Goal: Transaction & Acquisition: Purchase product/service

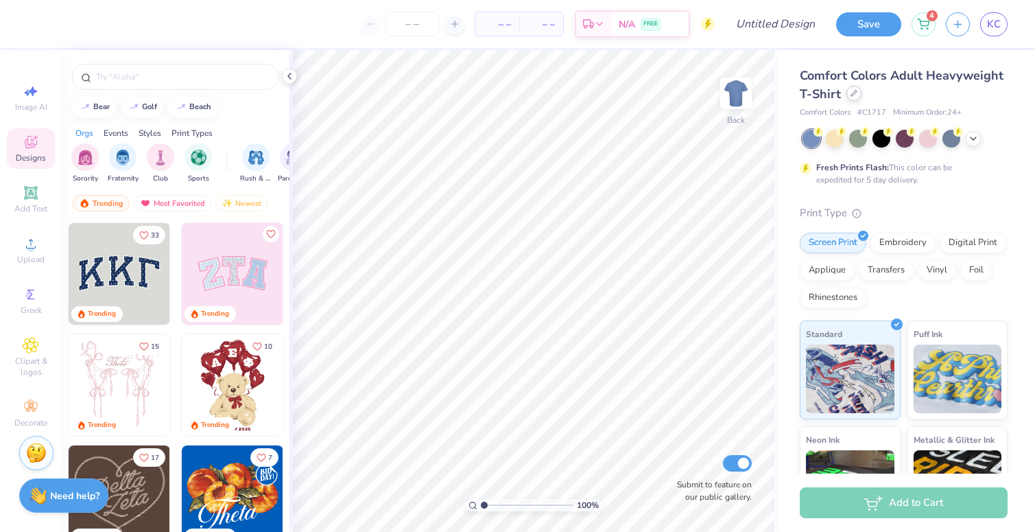
click at [854, 97] on div at bounding box center [854, 93] width 15 height 15
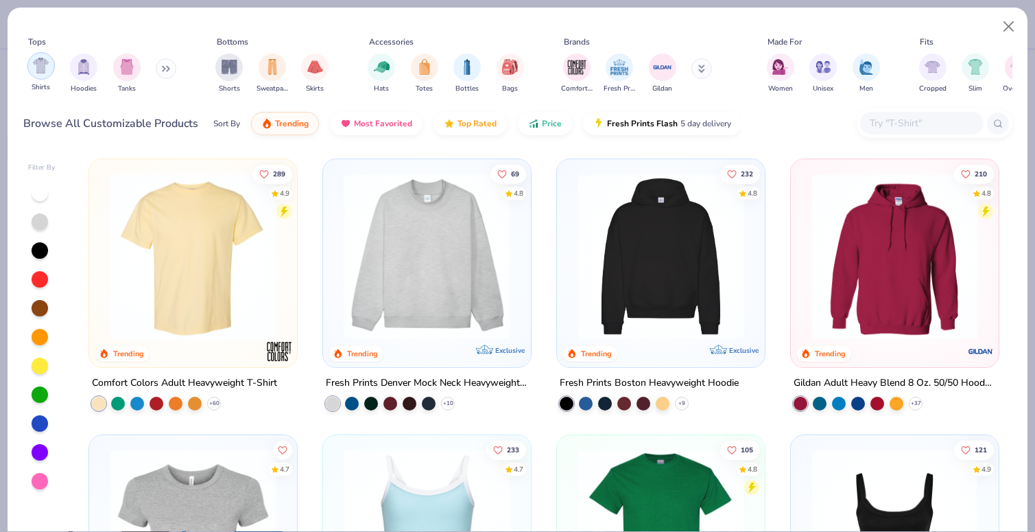
click at [41, 65] on img "filter for Shirts" at bounding box center [41, 66] width 16 height 16
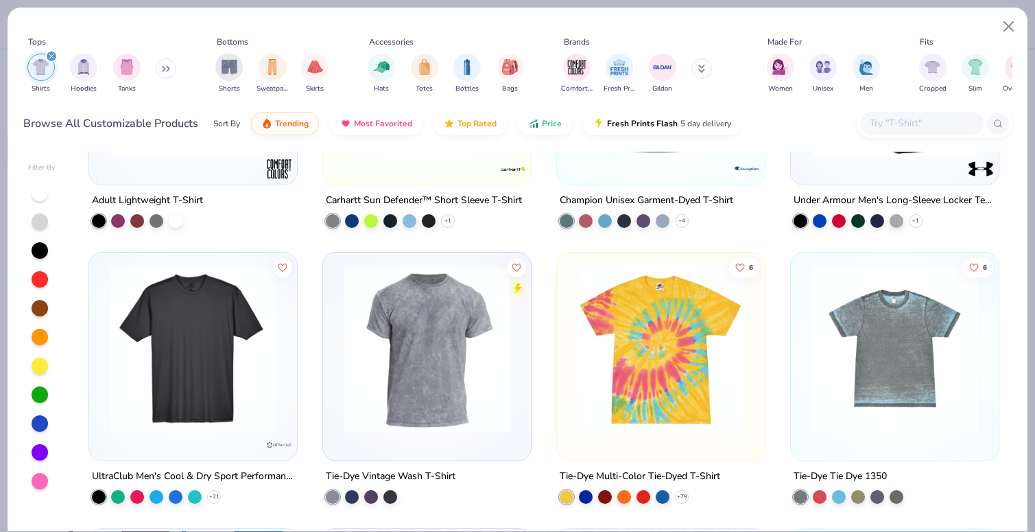
scroll to position [6846, 0]
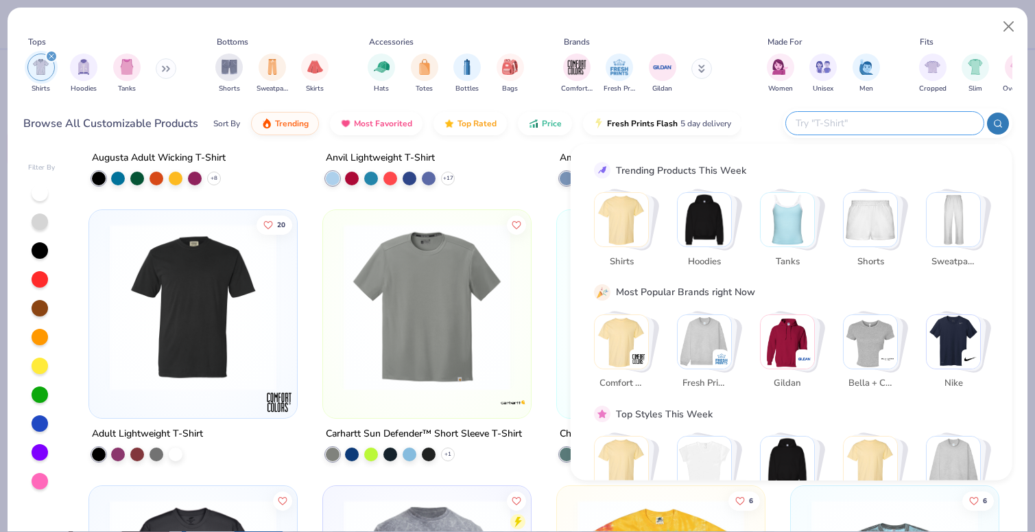
click at [887, 119] on input "text" at bounding box center [885, 123] width 180 height 16
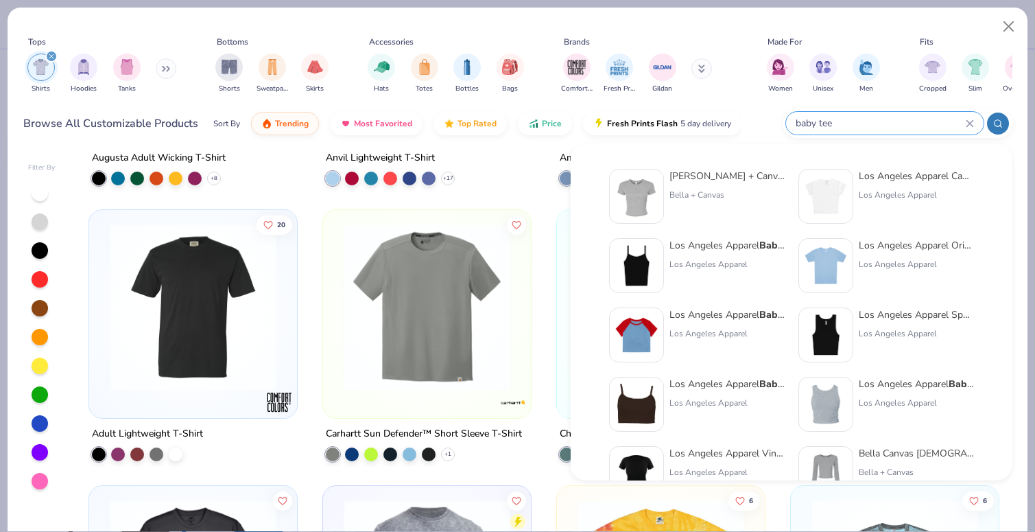
type input "baby tee"
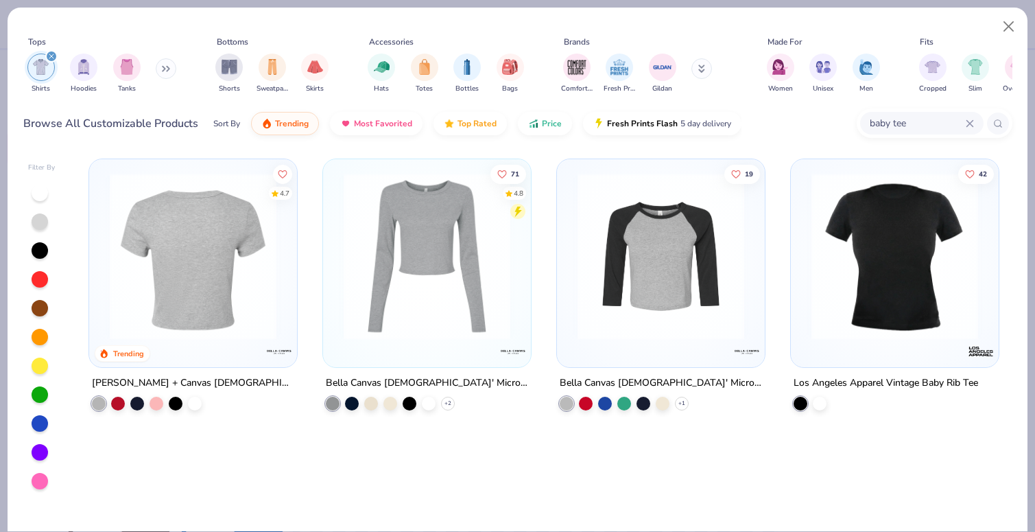
click at [206, 276] on div at bounding box center [192, 256] width 541 height 167
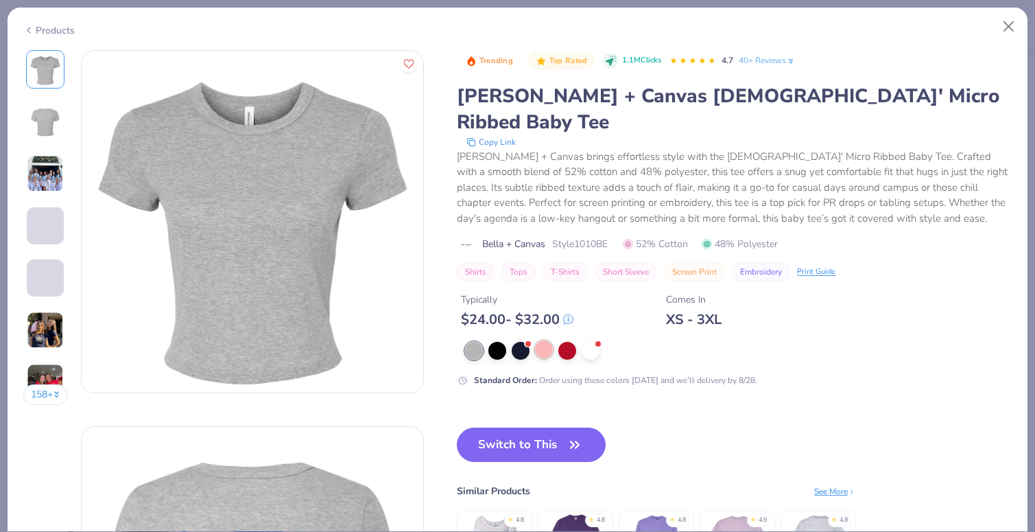
click at [548, 340] on div at bounding box center [544, 349] width 18 height 18
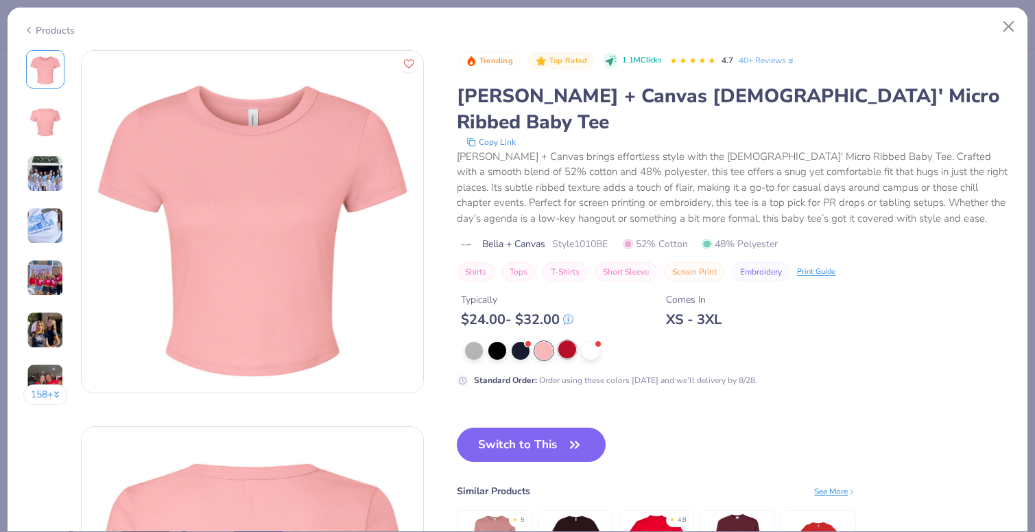
click at [563, 340] on div at bounding box center [568, 349] width 18 height 18
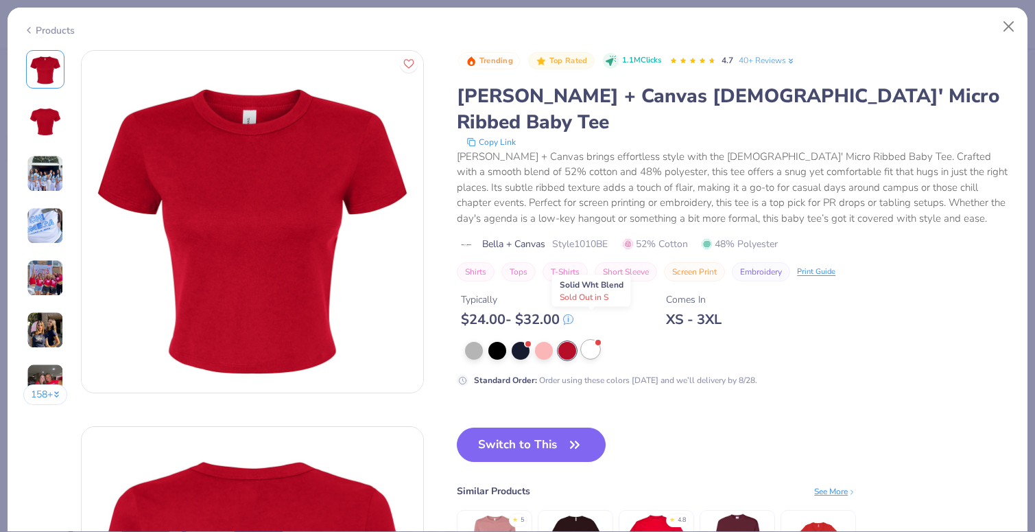
click at [592, 340] on div at bounding box center [591, 349] width 18 height 18
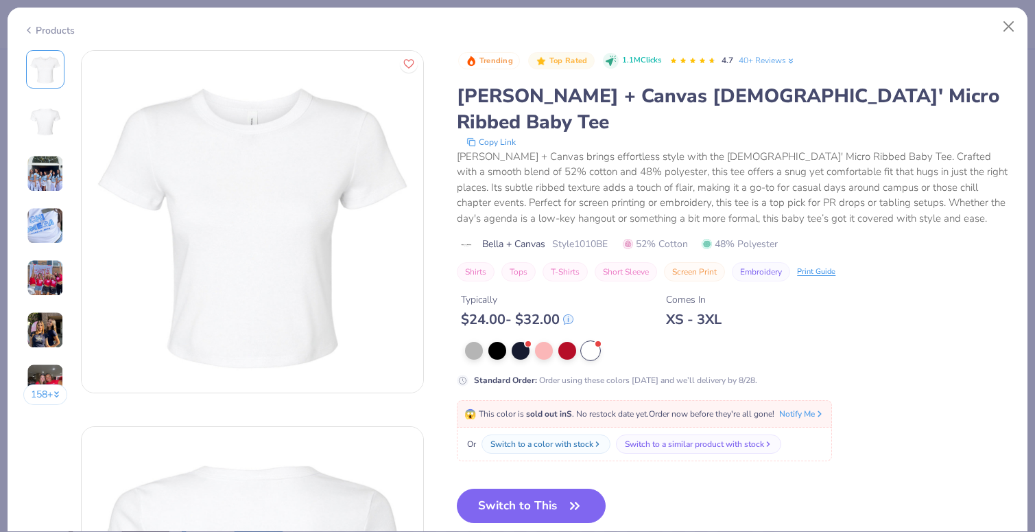
click at [465, 342] on div at bounding box center [731, 351] width 549 height 18
click at [472, 340] on div at bounding box center [474, 349] width 18 height 18
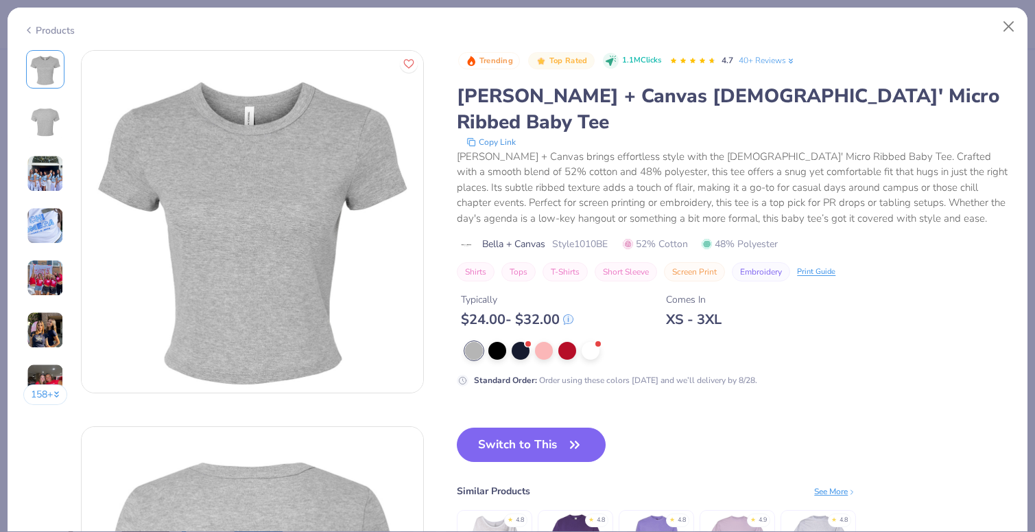
click at [30, 105] on img at bounding box center [45, 121] width 33 height 33
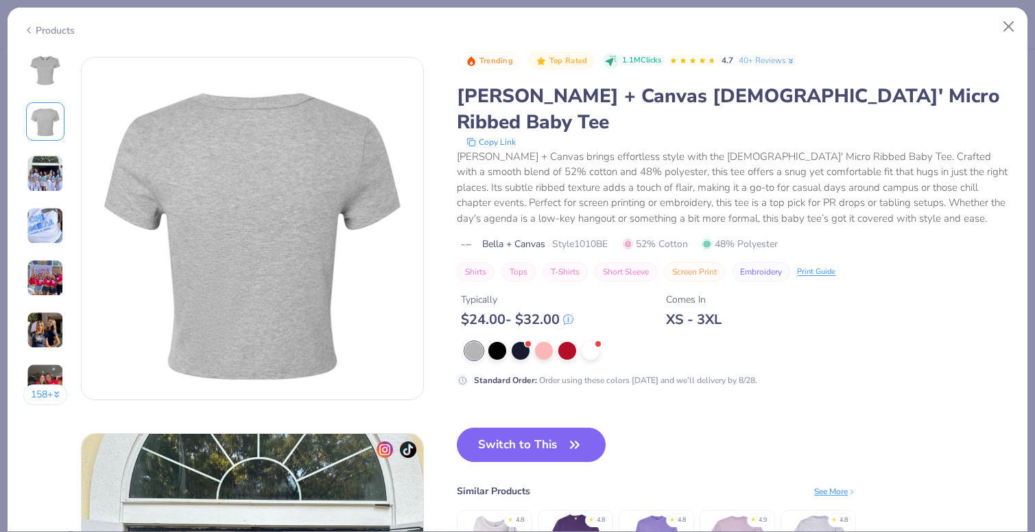
click at [42, 171] on img at bounding box center [45, 173] width 37 height 37
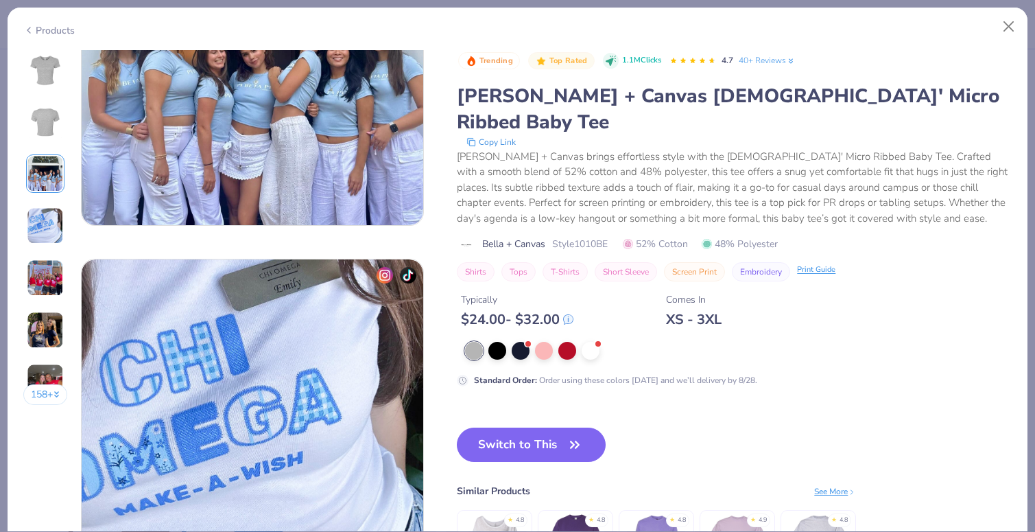
scroll to position [950, 0]
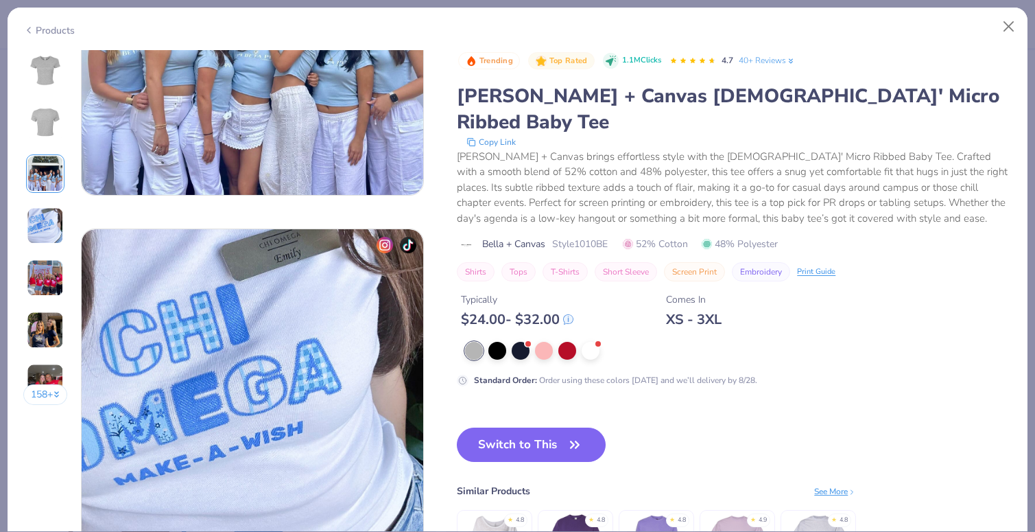
click at [750, 448] on div "Switch to This Similar Products See More ★ 4.8 ★ 4.8 ★ 4.8 ★ 4.9 ★ 4.8" at bounding box center [656, 520] width 399 height 185
click at [818, 485] on div "See More" at bounding box center [836, 491] width 42 height 12
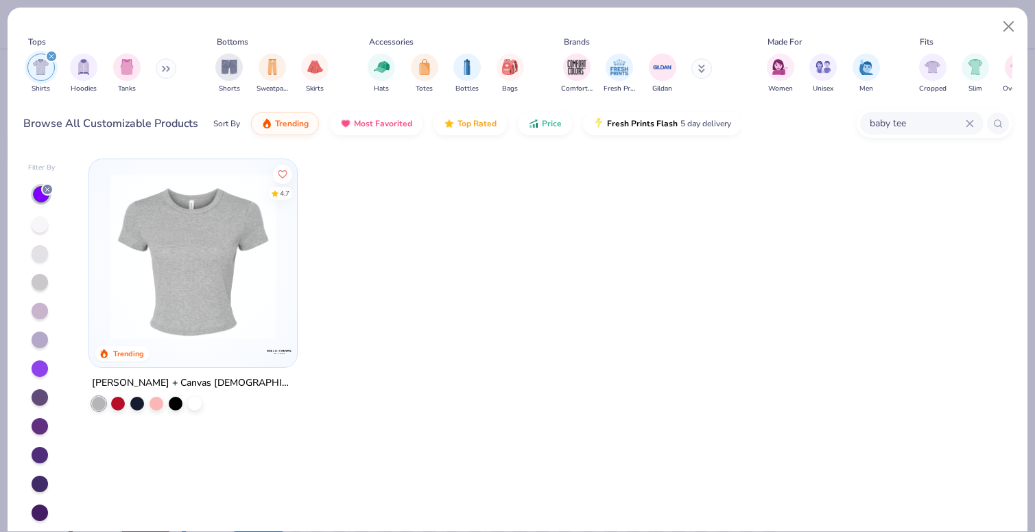
click at [977, 119] on div "baby tee" at bounding box center [923, 123] width 124 height 23
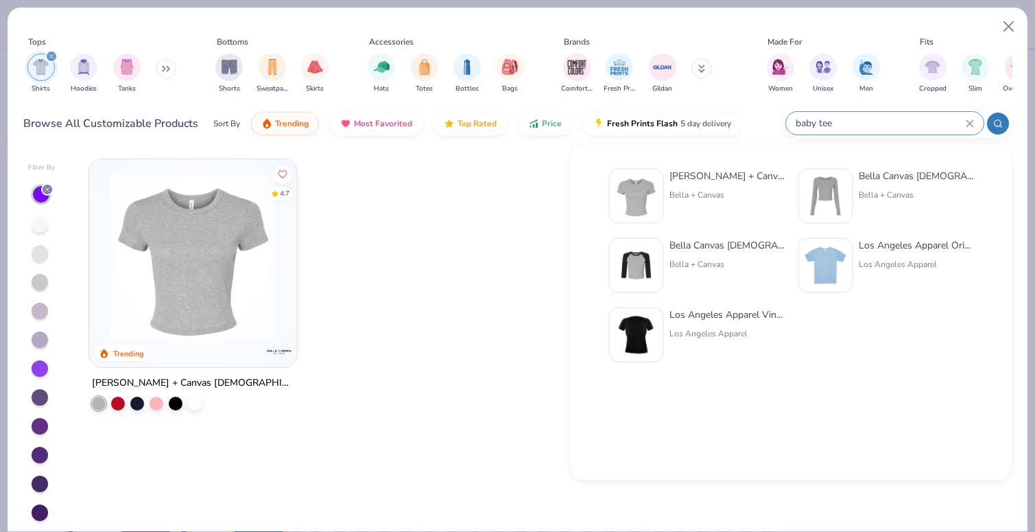
click at [965, 124] on div "baby tee" at bounding box center [885, 123] width 198 height 23
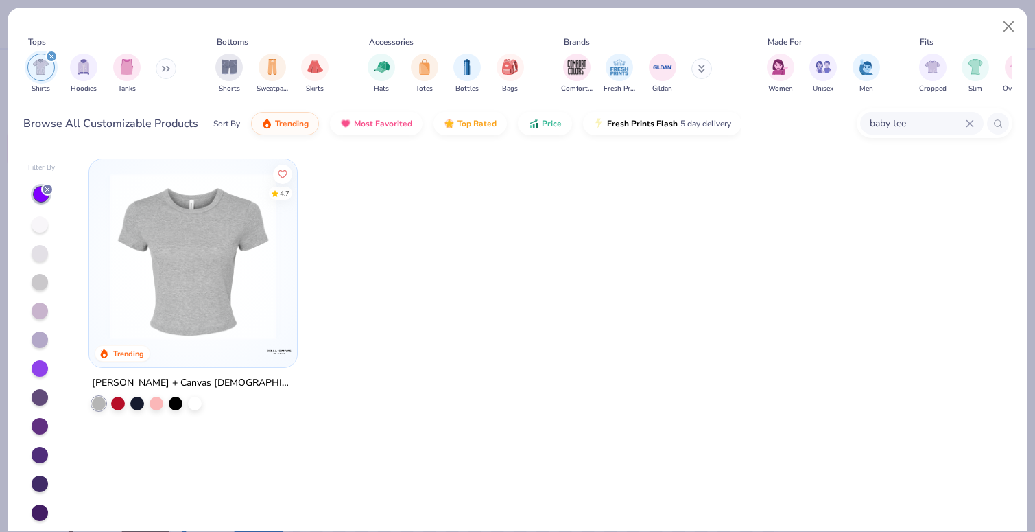
click at [966, 124] on icon at bounding box center [970, 123] width 8 height 8
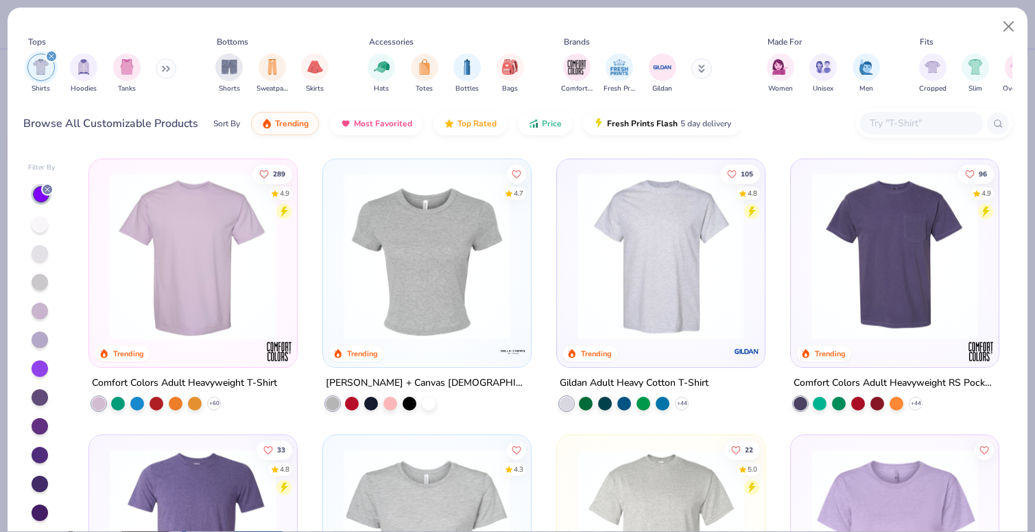
click at [39, 397] on div at bounding box center [40, 397] width 16 height 16
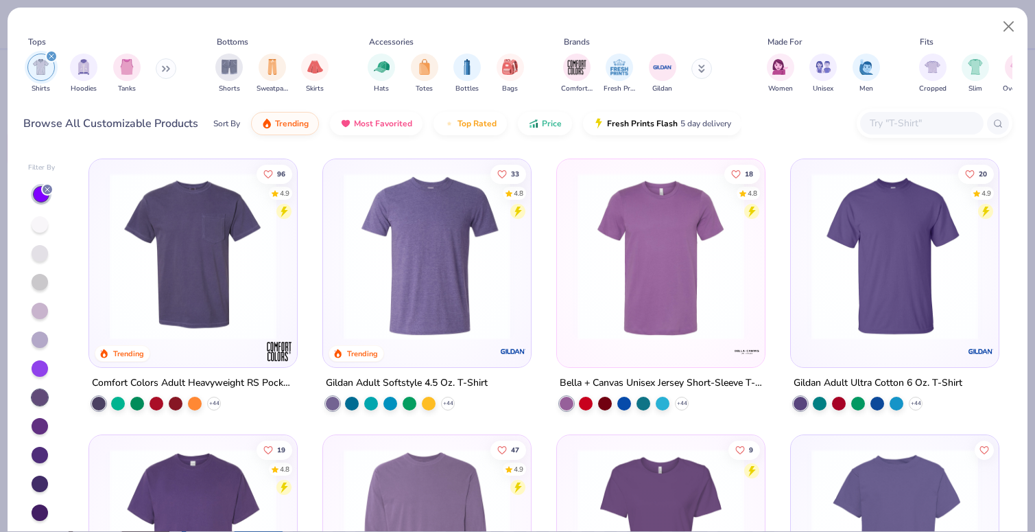
click at [40, 368] on div at bounding box center [40, 368] width 16 height 16
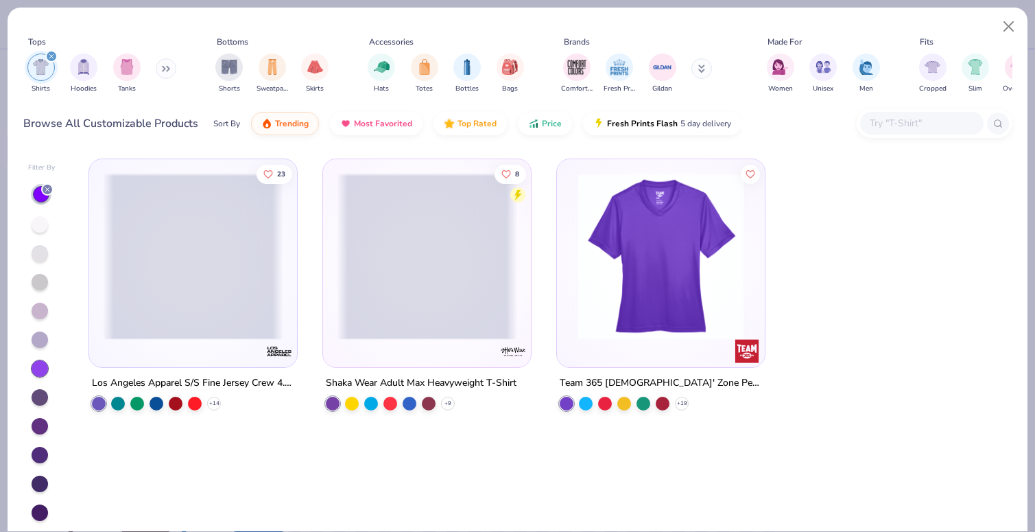
click at [49, 191] on icon at bounding box center [47, 189] width 8 height 8
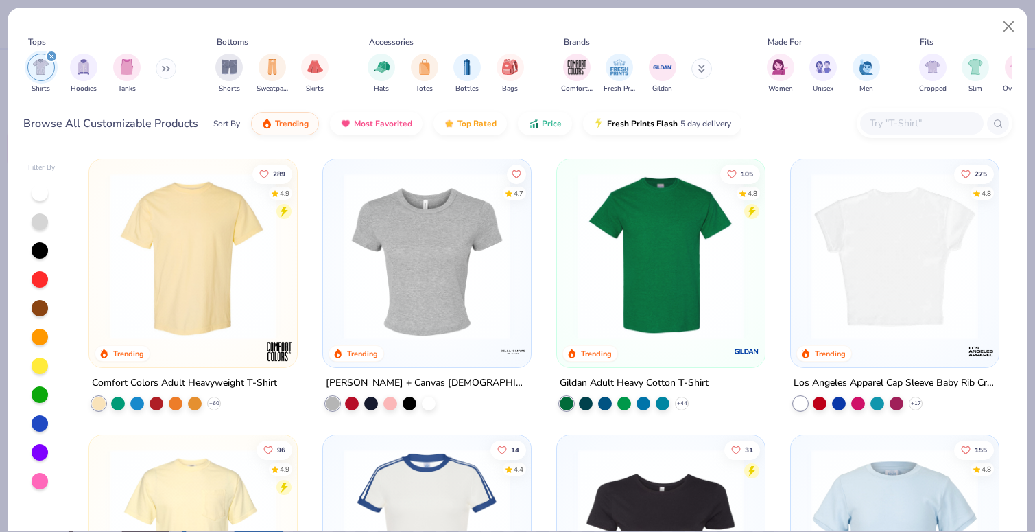
click at [931, 301] on img at bounding box center [895, 256] width 180 height 167
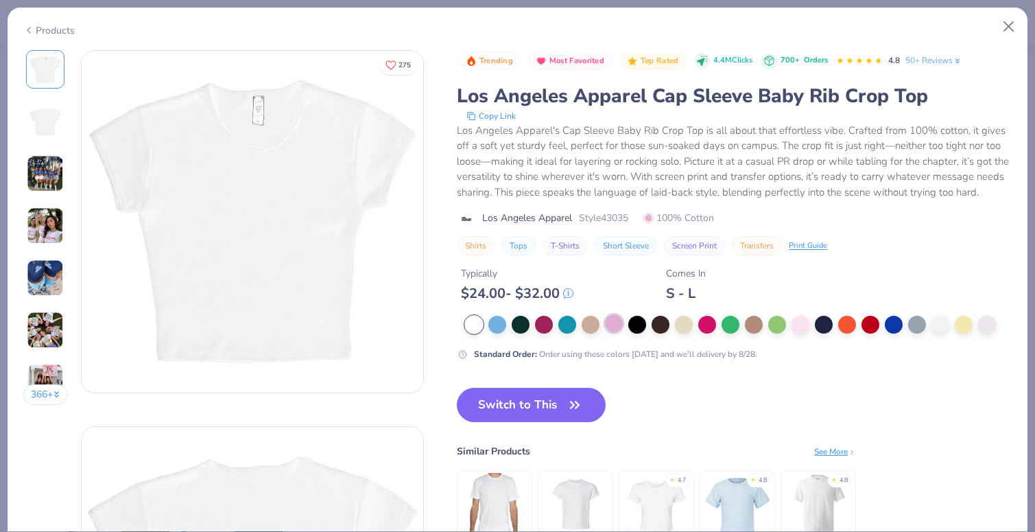
click at [618, 323] on div at bounding box center [614, 323] width 18 height 18
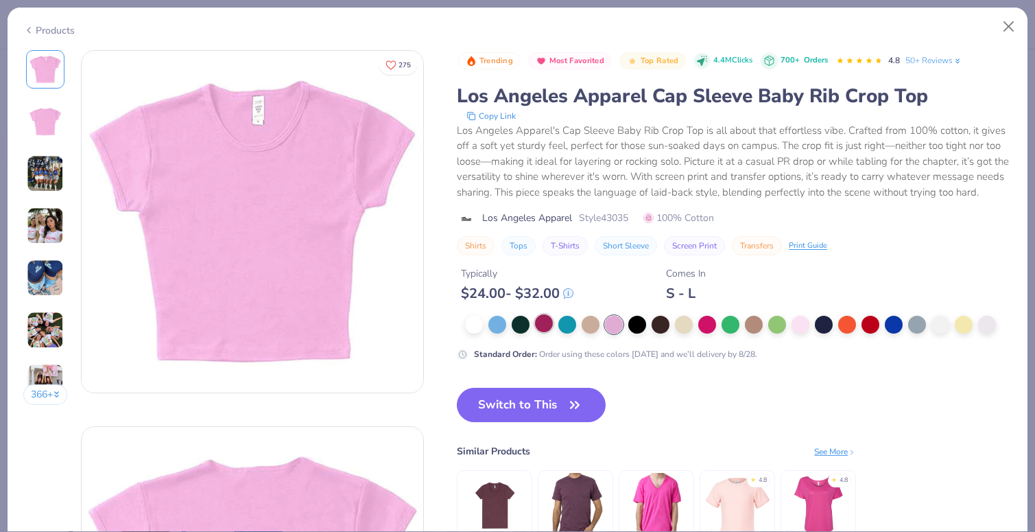
click at [541, 327] on div at bounding box center [544, 323] width 18 height 18
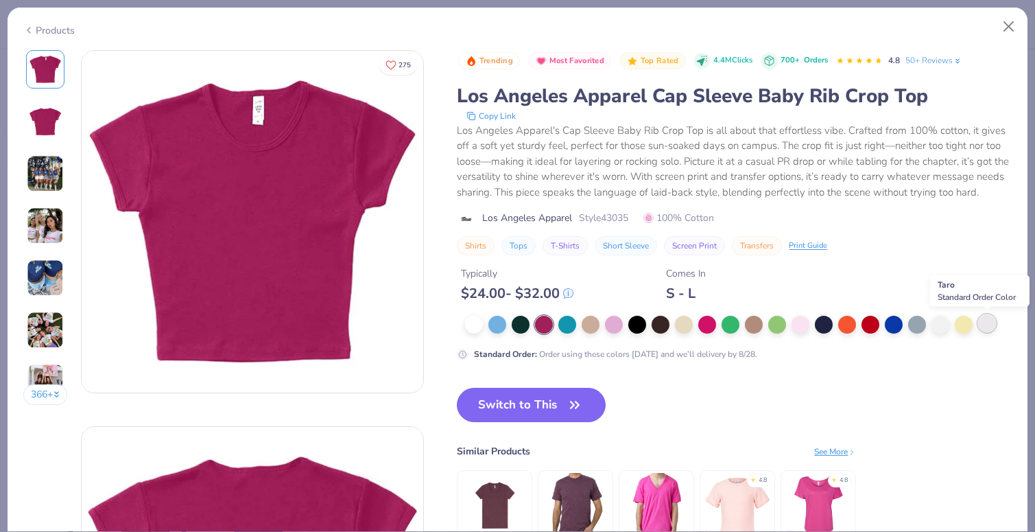
click at [990, 328] on div at bounding box center [988, 323] width 18 height 18
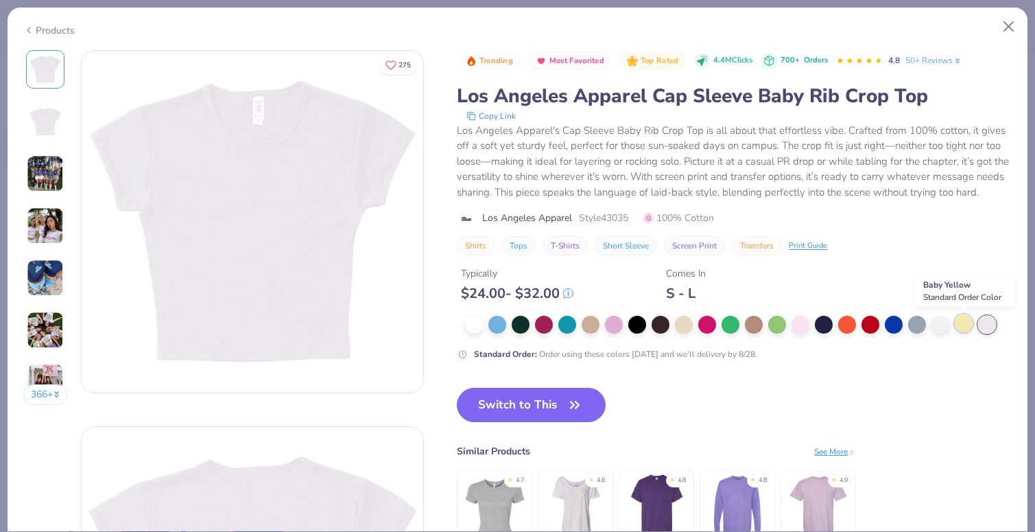
click at [968, 323] on div at bounding box center [964, 323] width 18 height 18
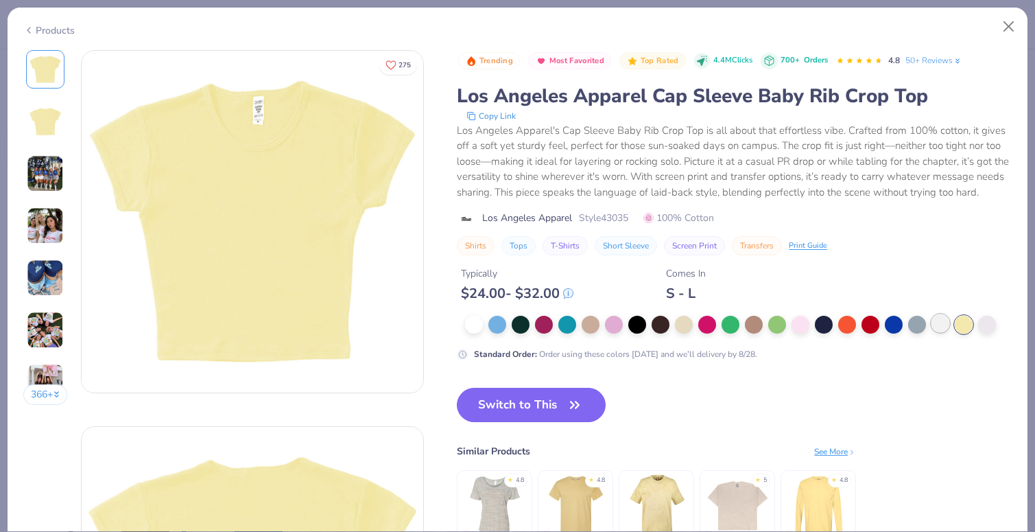
click at [943, 323] on div at bounding box center [941, 323] width 18 height 18
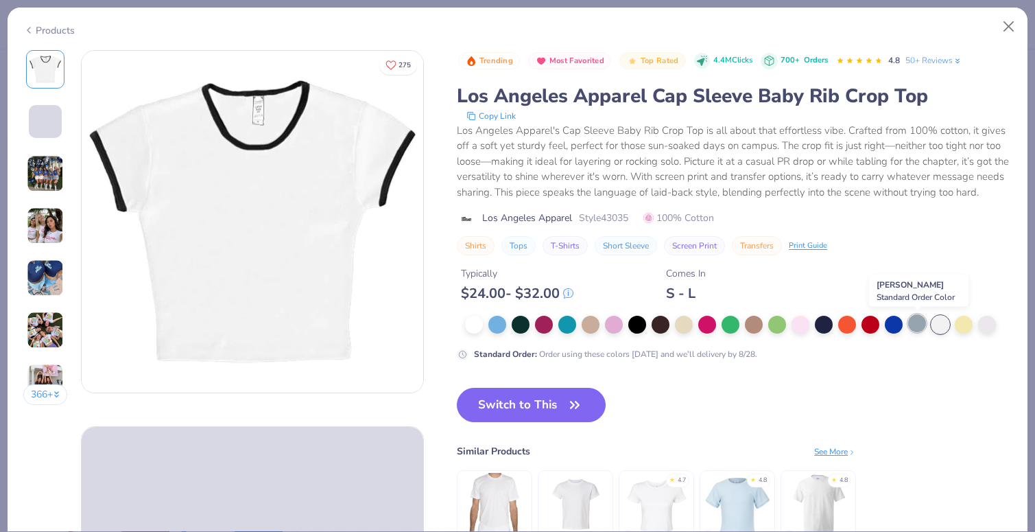
click at [917, 323] on div at bounding box center [918, 323] width 18 height 18
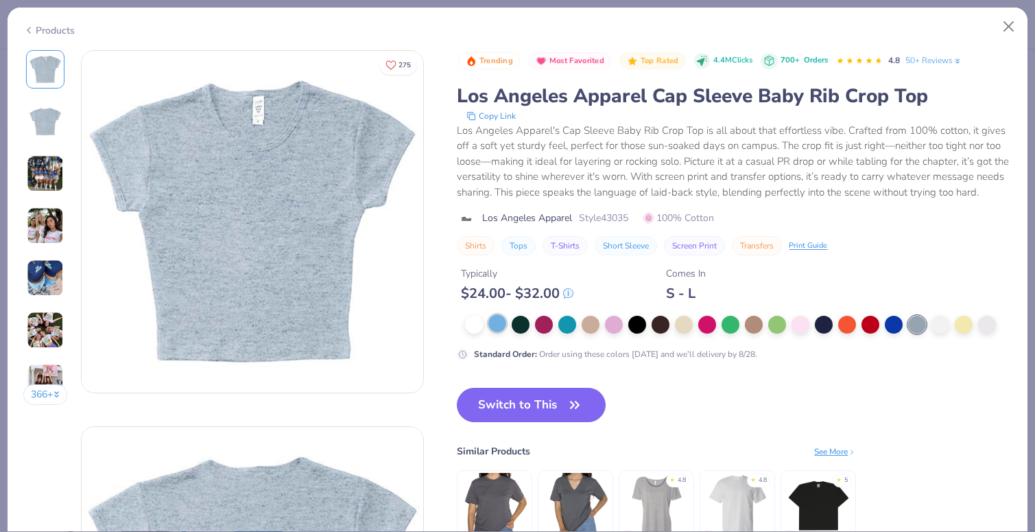
click at [506, 326] on div at bounding box center [498, 323] width 18 height 18
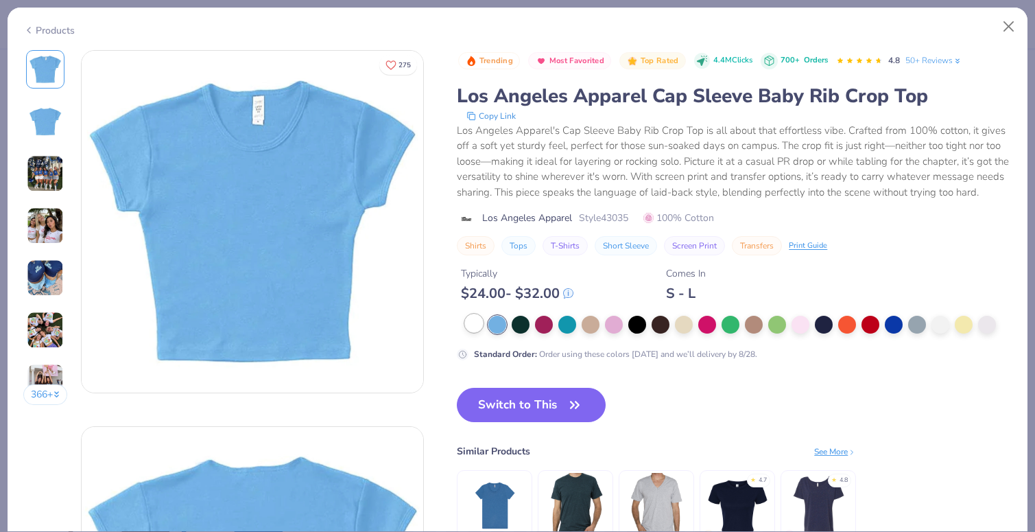
click at [478, 326] on div at bounding box center [474, 323] width 18 height 18
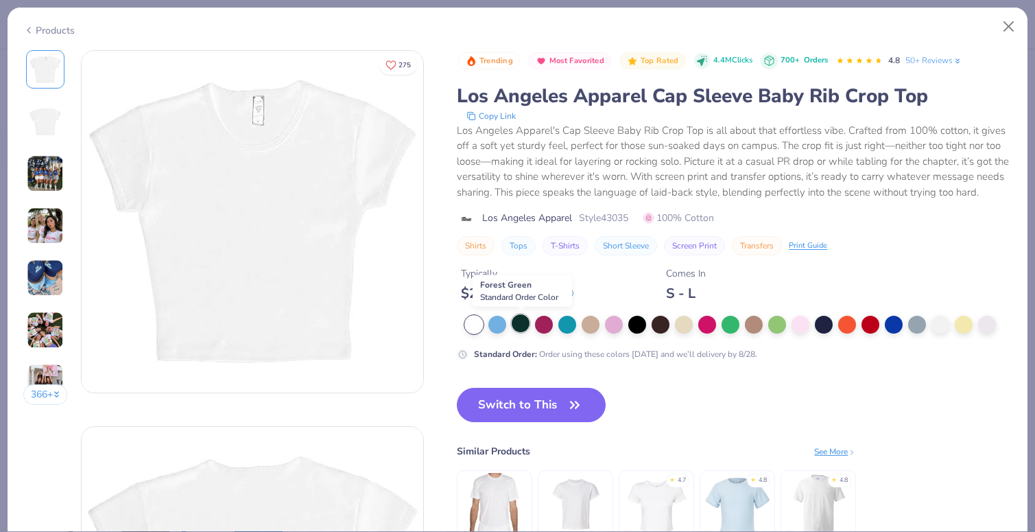
click at [523, 330] on div at bounding box center [521, 323] width 18 height 18
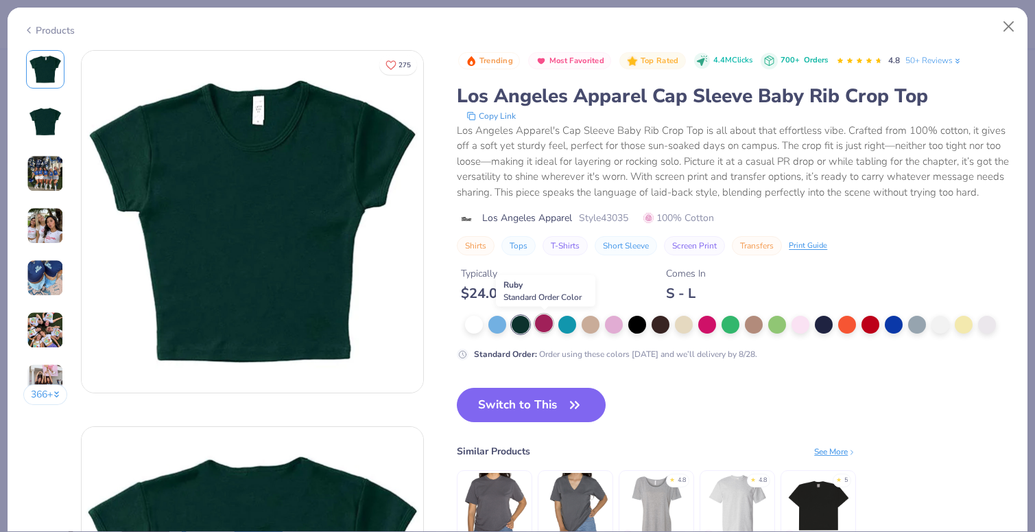
click at [552, 329] on div at bounding box center [544, 323] width 18 height 18
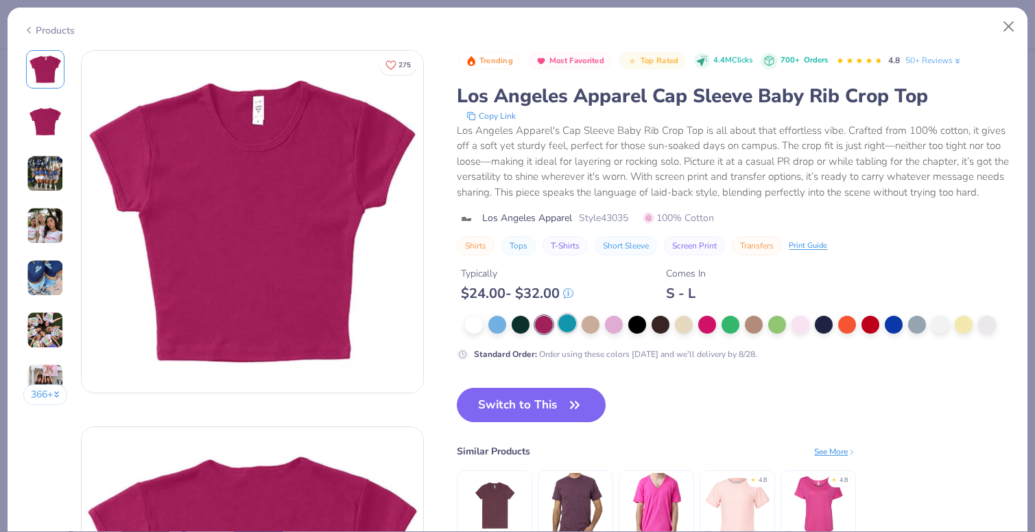
click at [574, 329] on div at bounding box center [568, 323] width 18 height 18
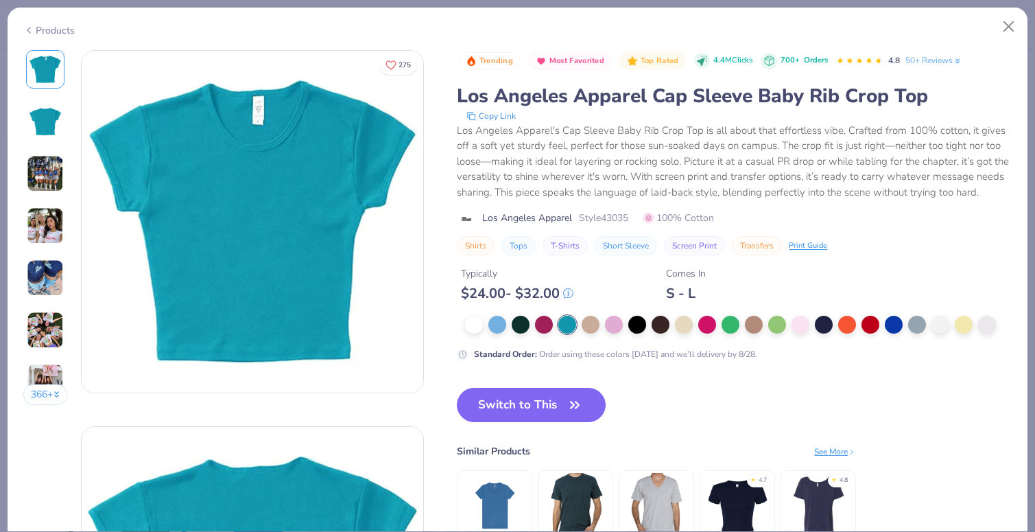
click at [600, 331] on div at bounding box center [735, 325] width 541 height 18
click at [594, 329] on div at bounding box center [591, 323] width 18 height 18
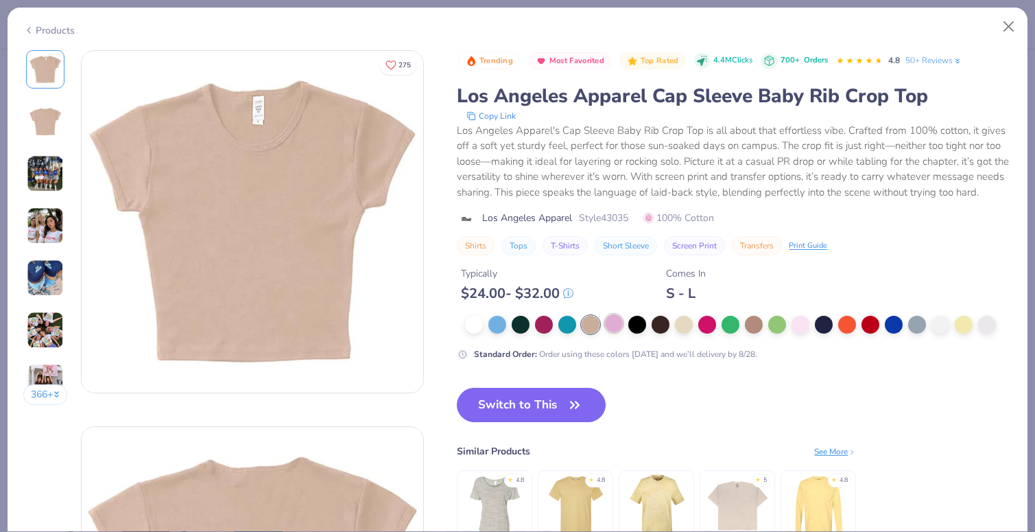
click at [611, 329] on div at bounding box center [614, 323] width 18 height 18
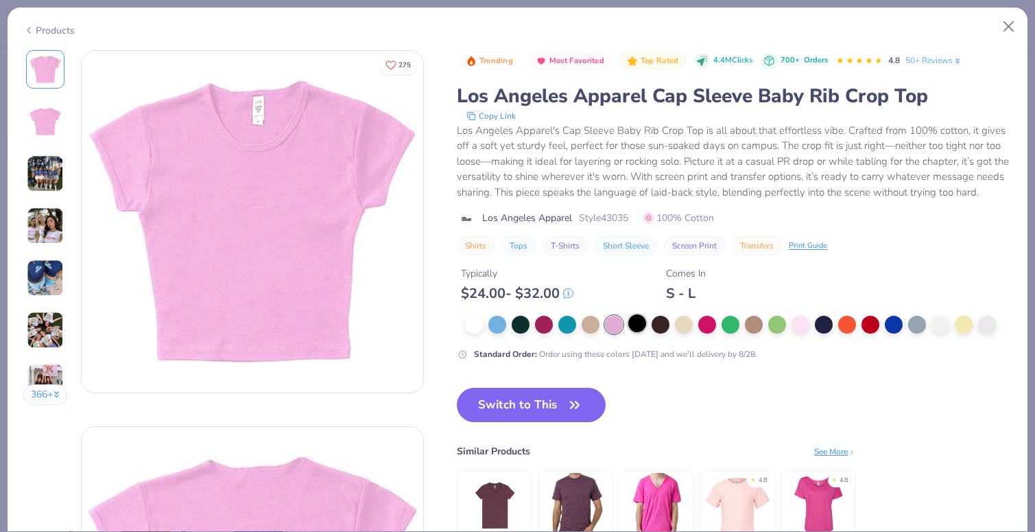
click at [642, 325] on div at bounding box center [638, 323] width 18 height 18
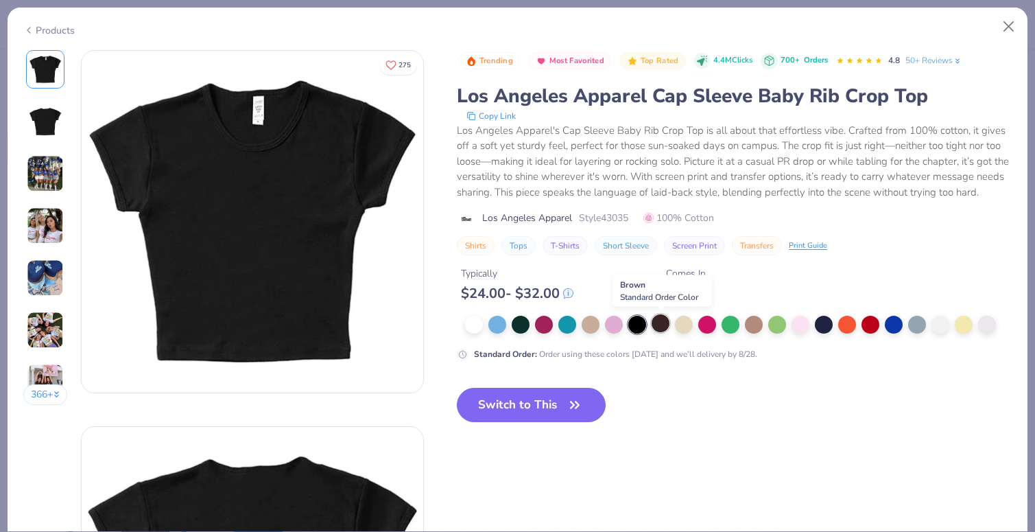
click at [662, 327] on div at bounding box center [661, 323] width 18 height 18
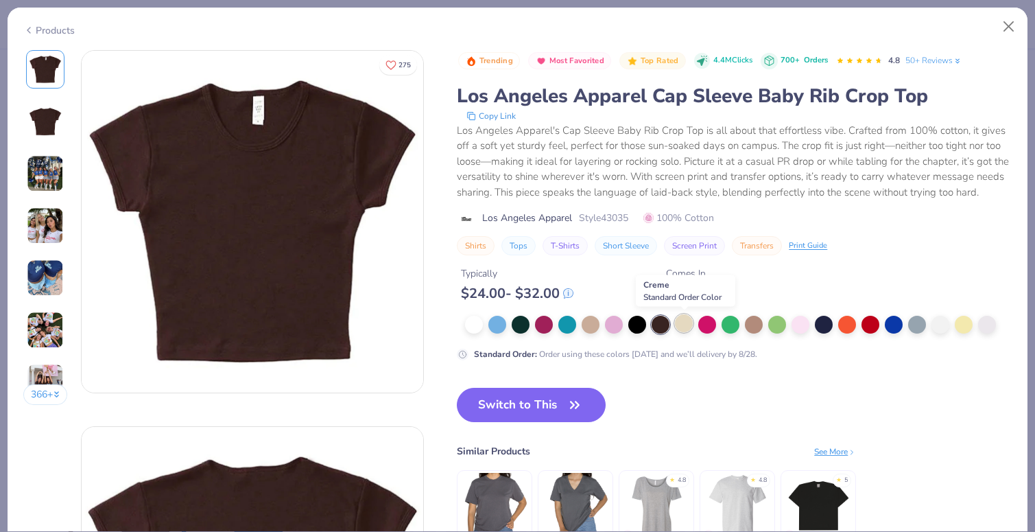
click at [687, 327] on div at bounding box center [684, 323] width 18 height 18
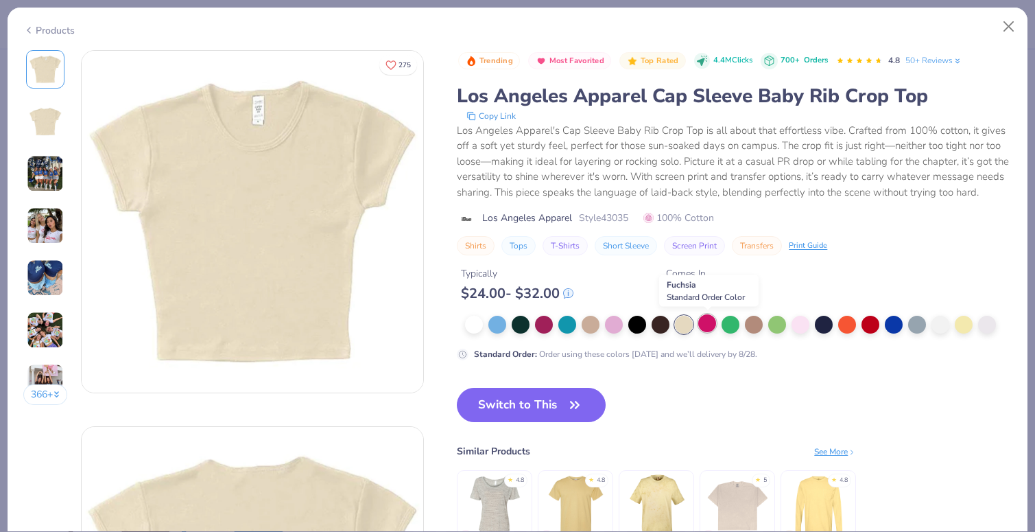
click at [708, 327] on div at bounding box center [708, 323] width 18 height 18
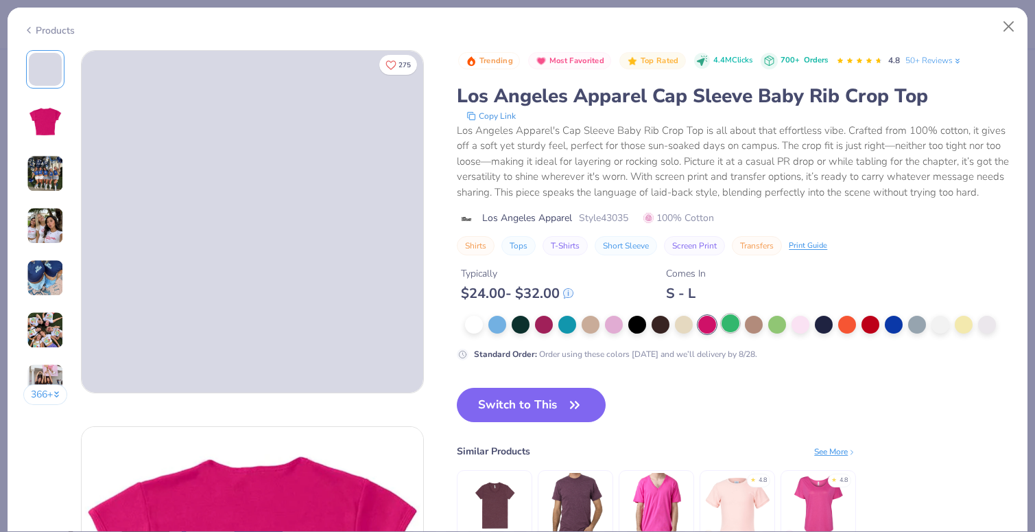
click at [725, 329] on div at bounding box center [731, 323] width 18 height 18
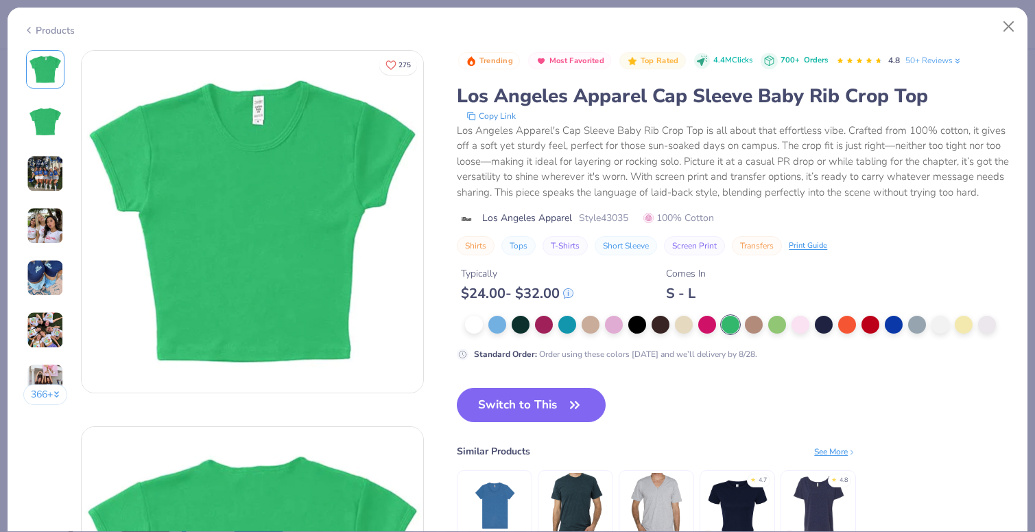
click at [758, 333] on div at bounding box center [735, 325] width 541 height 18
click at [756, 330] on div at bounding box center [754, 323] width 18 height 18
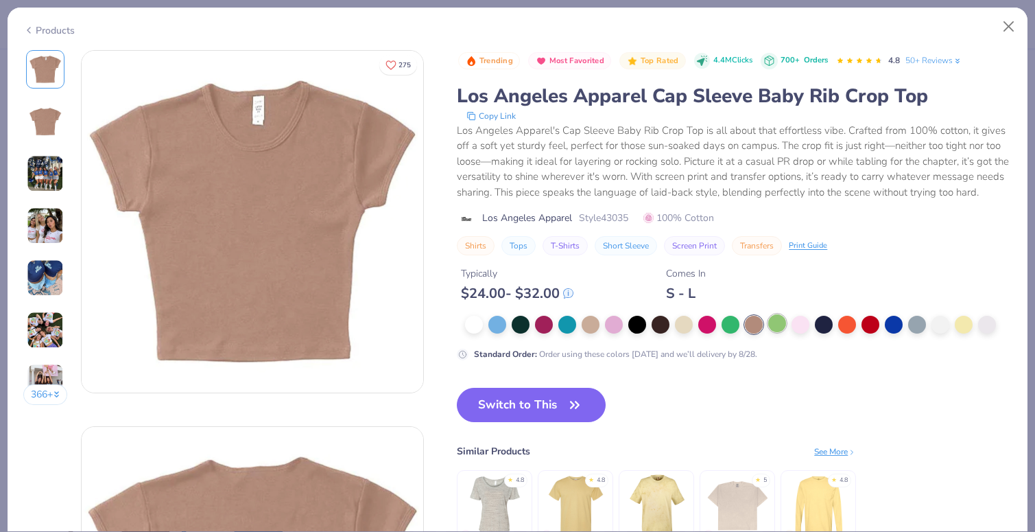
click at [776, 331] on div at bounding box center [778, 323] width 18 height 18
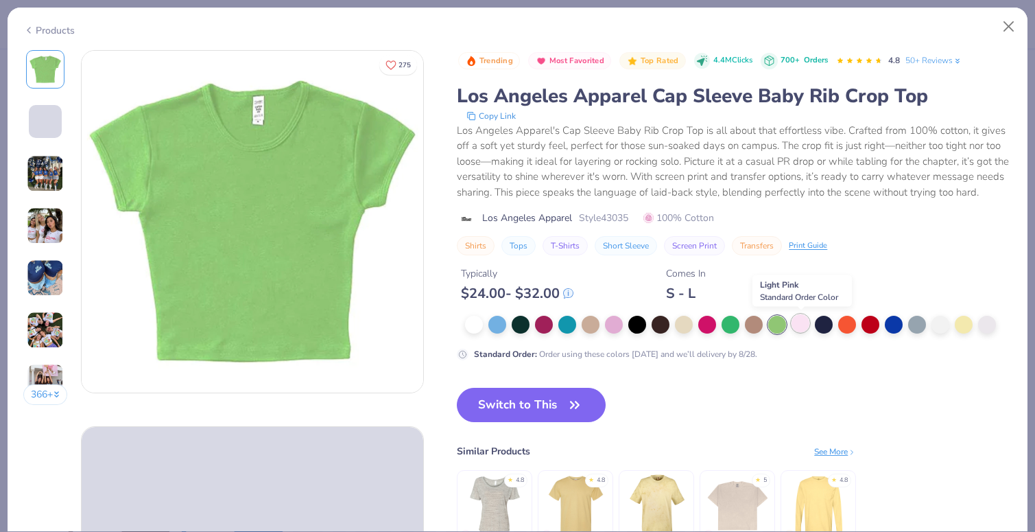
click at [799, 325] on div at bounding box center [801, 323] width 18 height 18
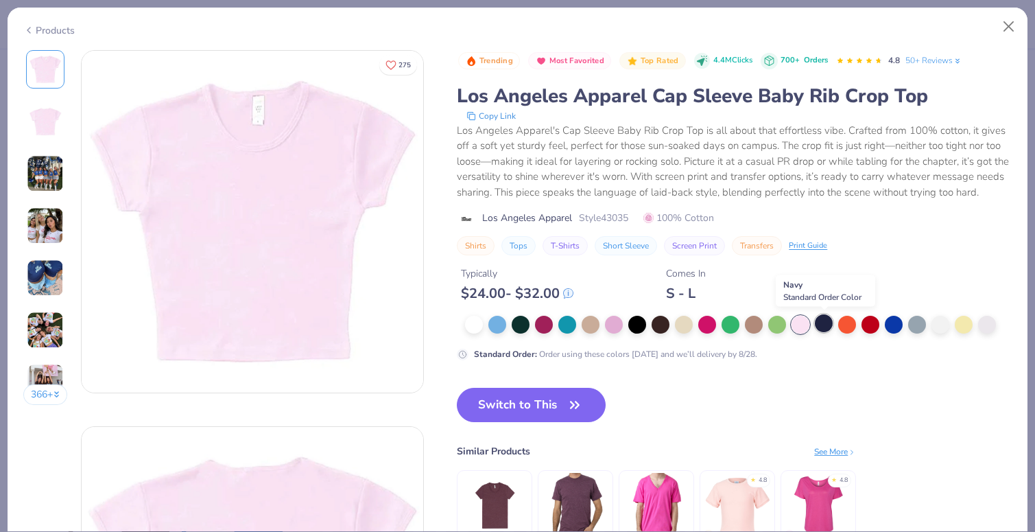
click at [825, 325] on div at bounding box center [824, 323] width 18 height 18
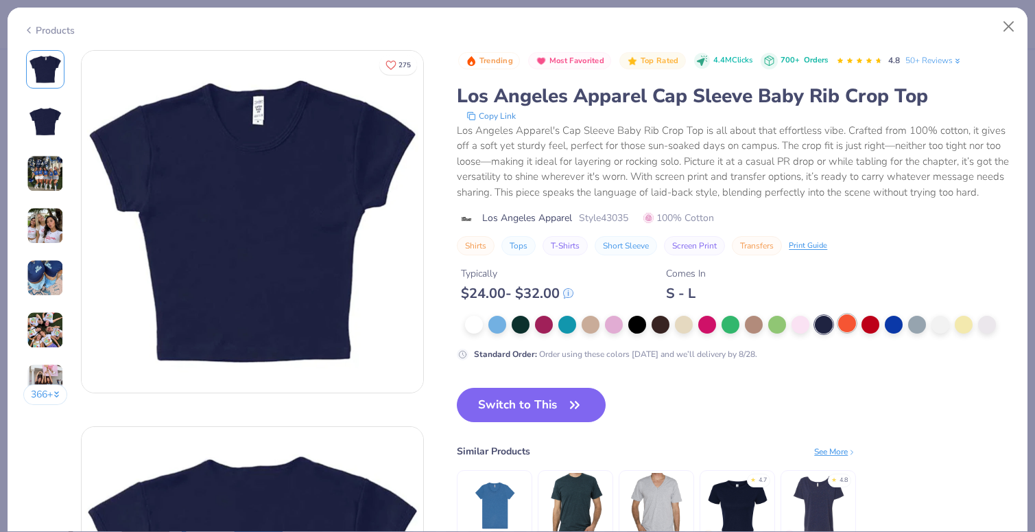
click at [852, 327] on div at bounding box center [848, 323] width 18 height 18
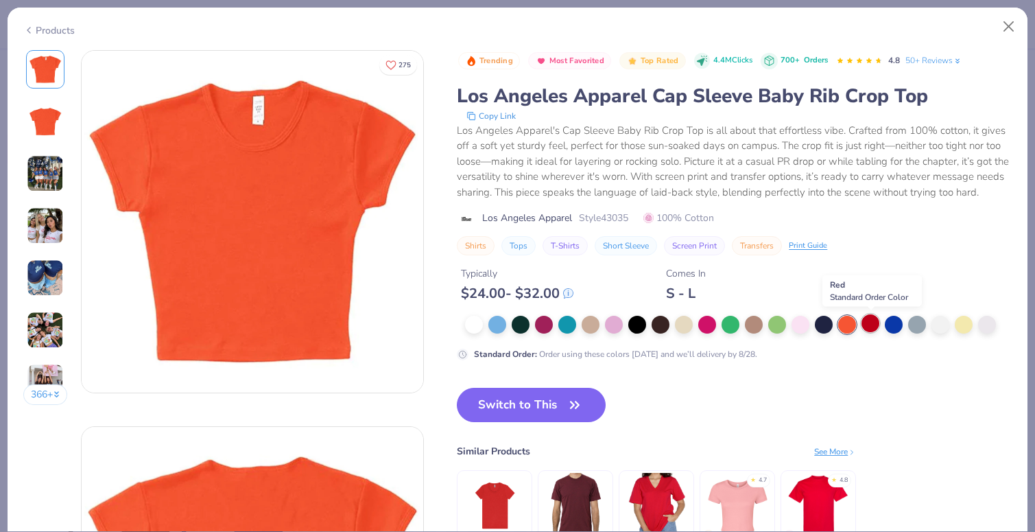
click at [876, 326] on div at bounding box center [871, 323] width 18 height 18
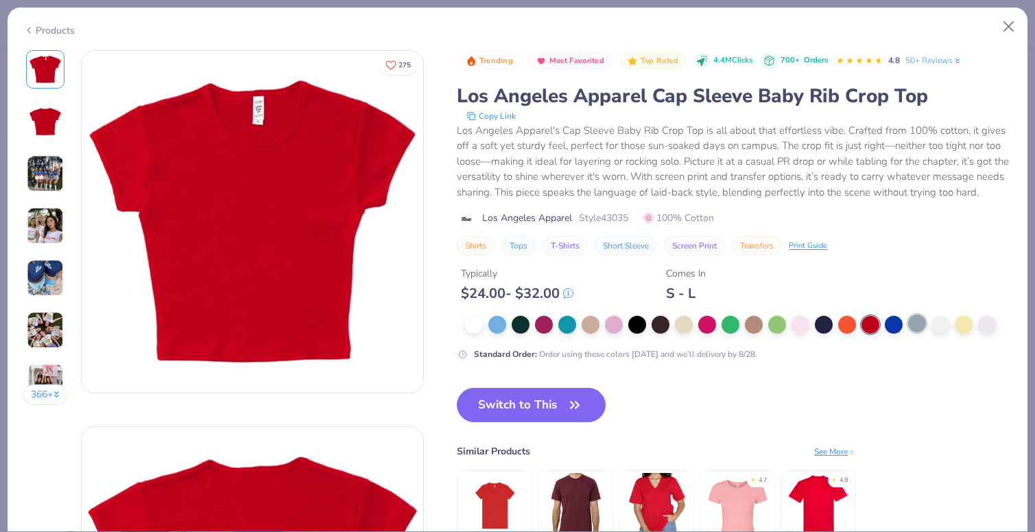
click at [920, 329] on div at bounding box center [918, 323] width 18 height 18
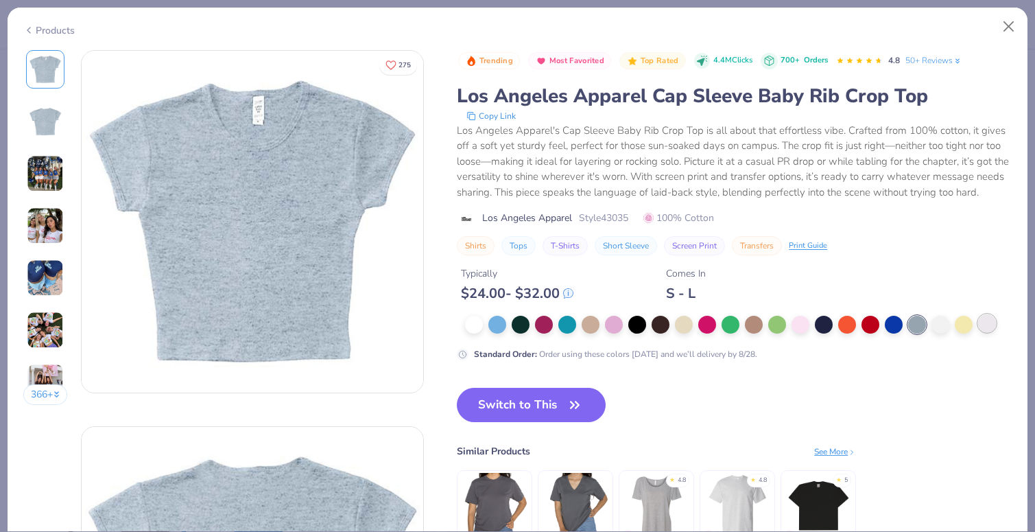
click at [991, 321] on div at bounding box center [988, 323] width 18 height 18
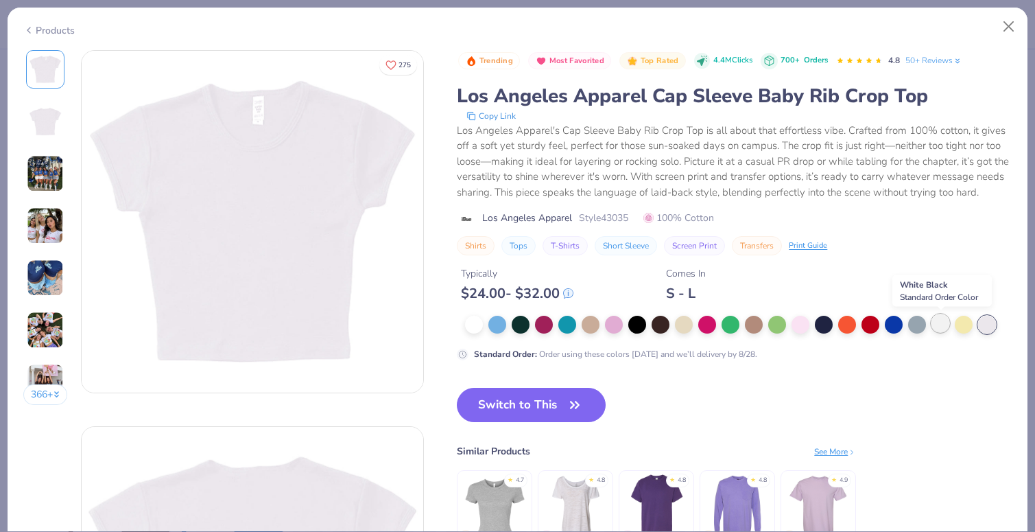
click at [939, 327] on div at bounding box center [941, 323] width 18 height 18
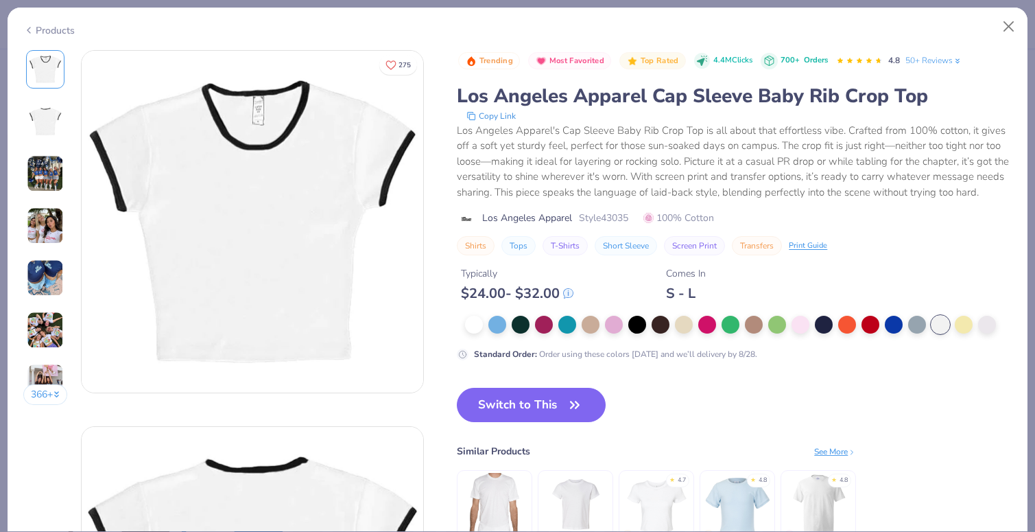
click at [55, 29] on div "Products" at bounding box center [48, 30] width 51 height 14
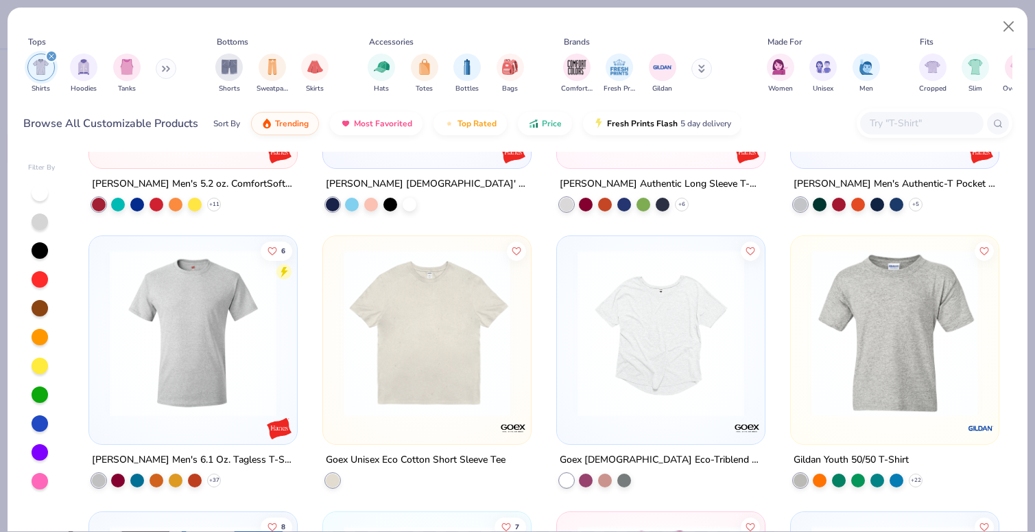
scroll to position [9313, 0]
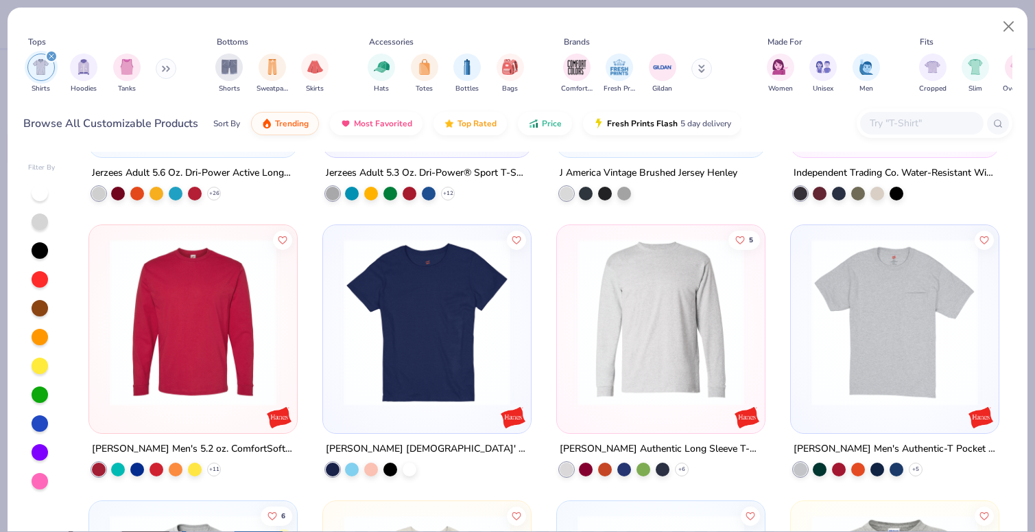
click at [697, 73] on button at bounding box center [702, 68] width 21 height 21
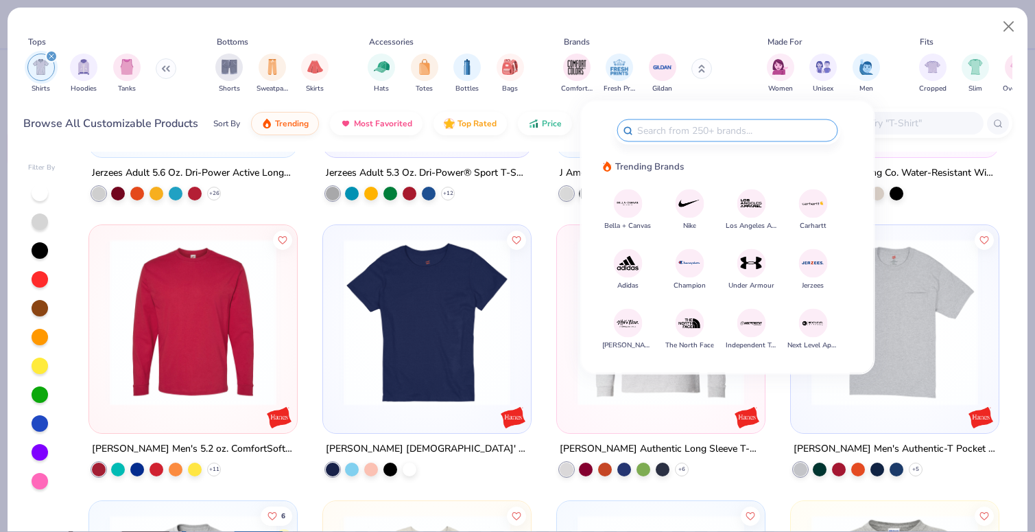
click at [622, 209] on img at bounding box center [628, 203] width 24 height 24
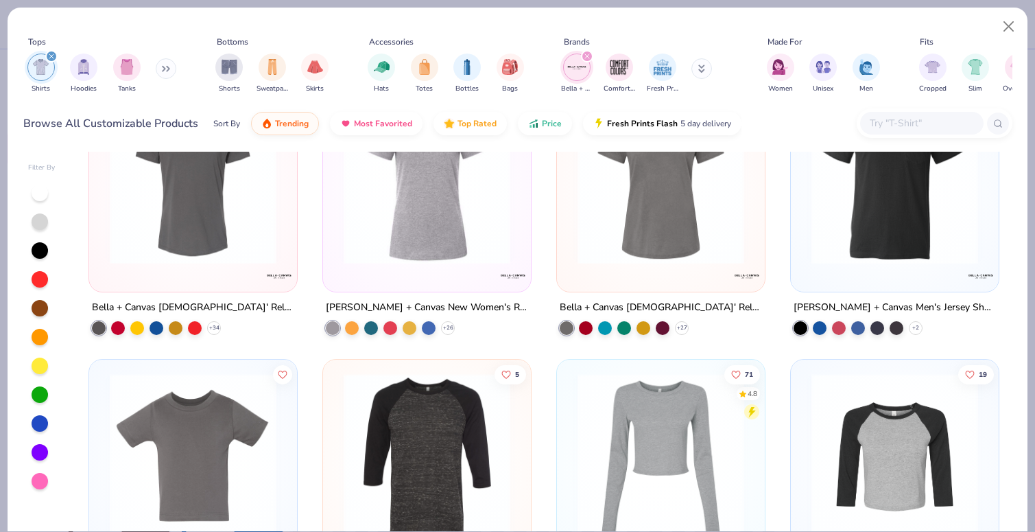
scroll to position [501, 0]
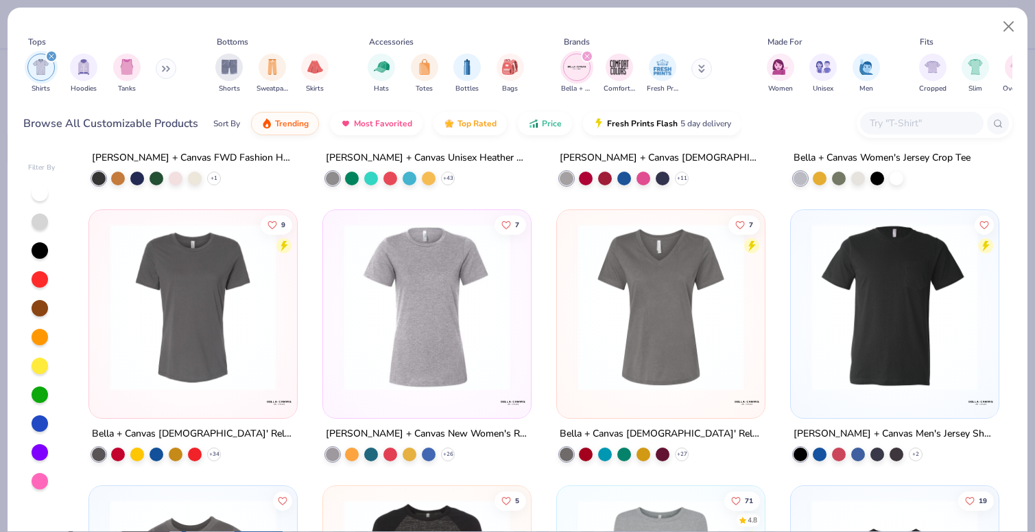
click at [897, 115] on div at bounding box center [923, 123] width 124 height 23
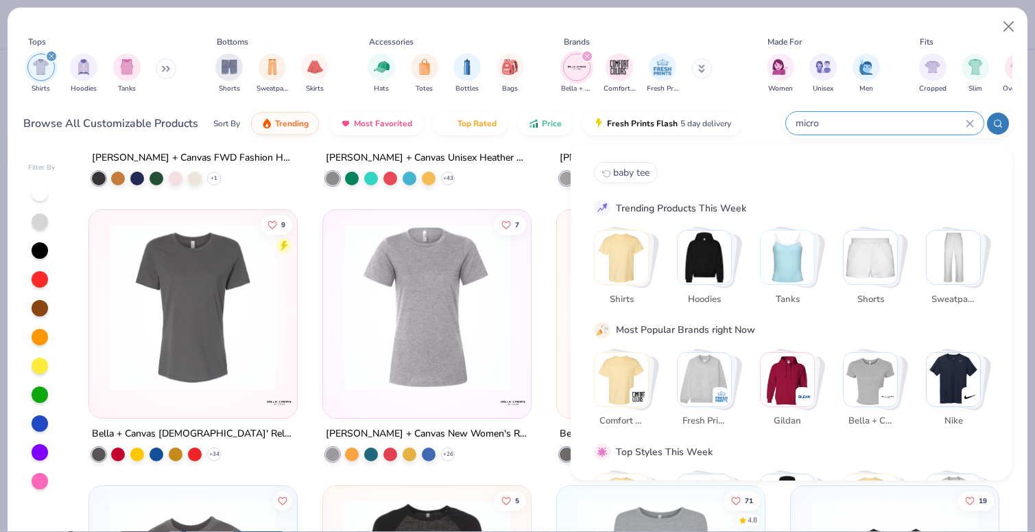
type input "micro"
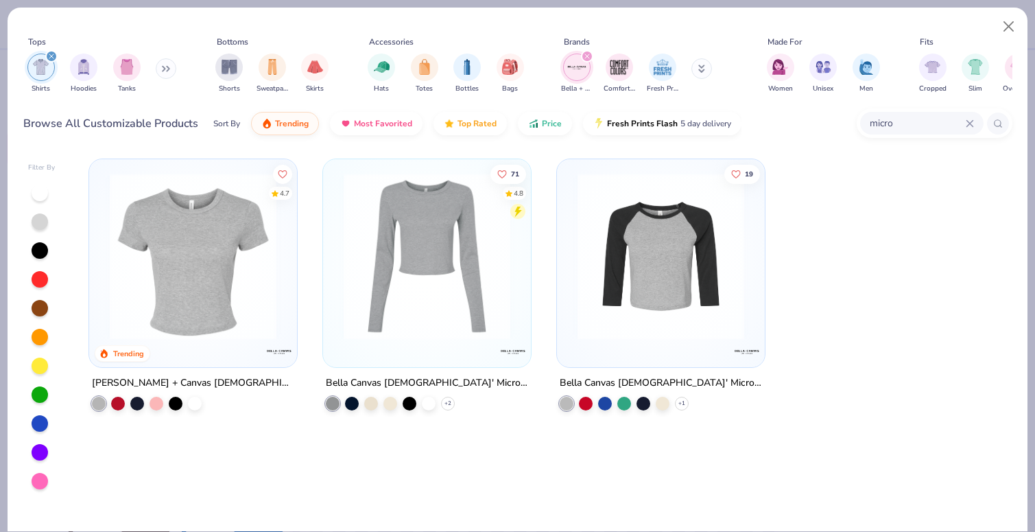
click at [189, 261] on img at bounding box center [193, 256] width 180 height 167
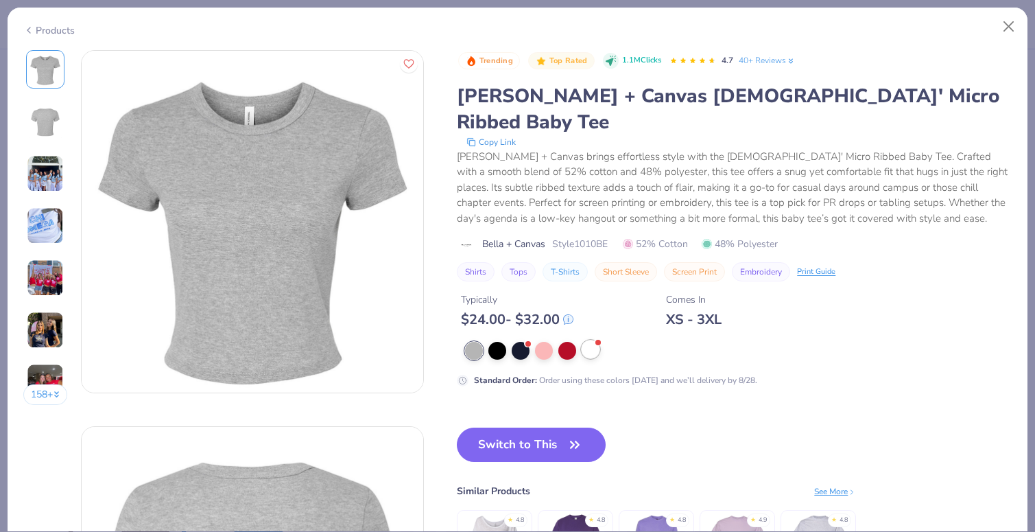
click at [587, 340] on div at bounding box center [591, 349] width 18 height 18
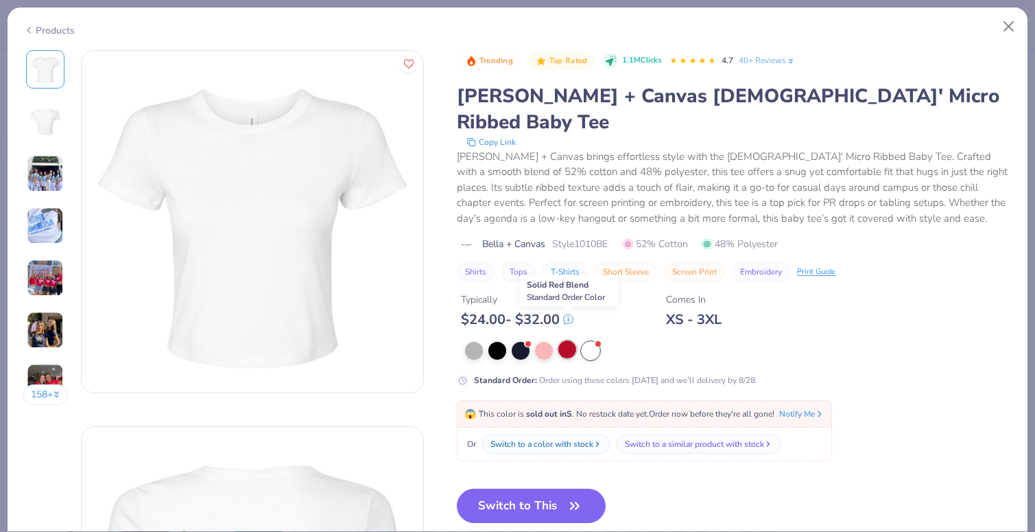
click at [565, 340] on div at bounding box center [568, 349] width 18 height 18
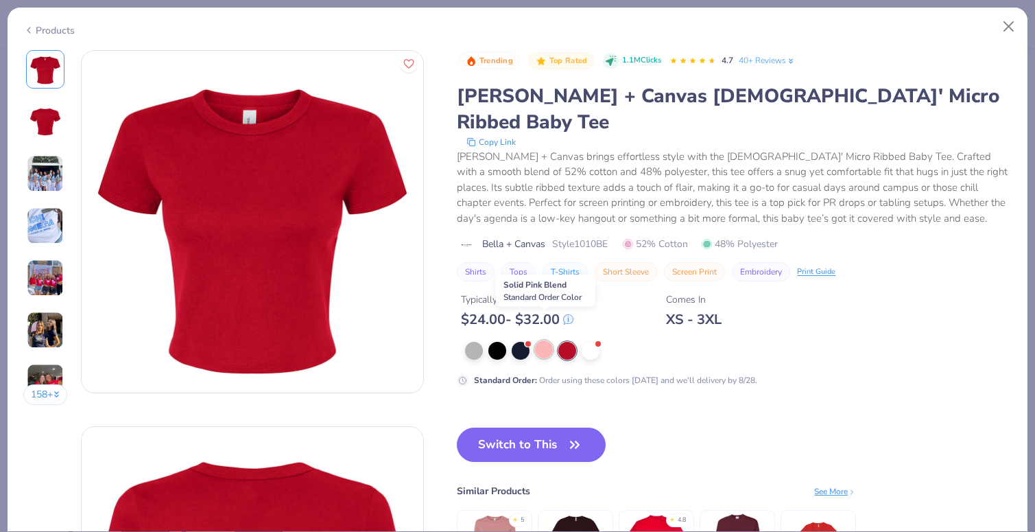
click at [541, 340] on div at bounding box center [544, 349] width 18 height 18
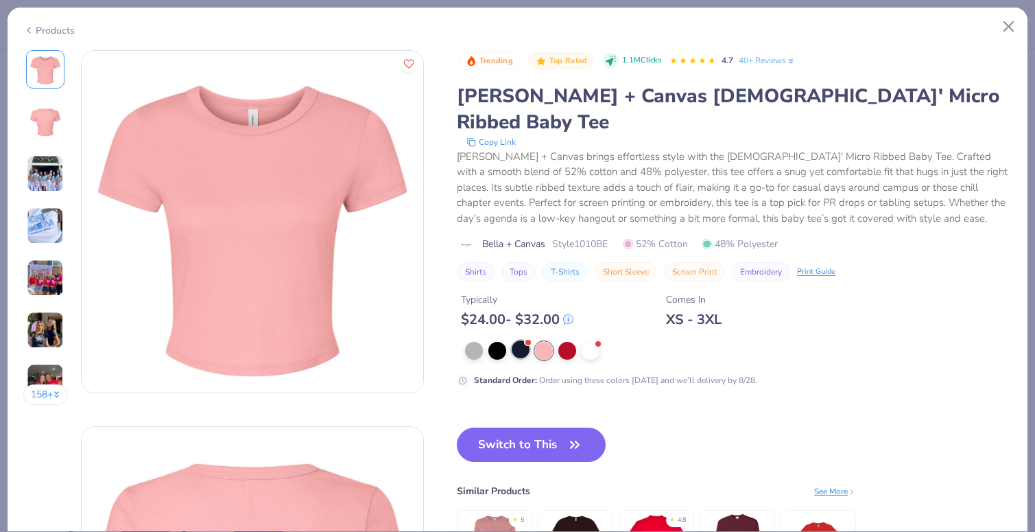
click at [519, 340] on div at bounding box center [521, 349] width 18 height 18
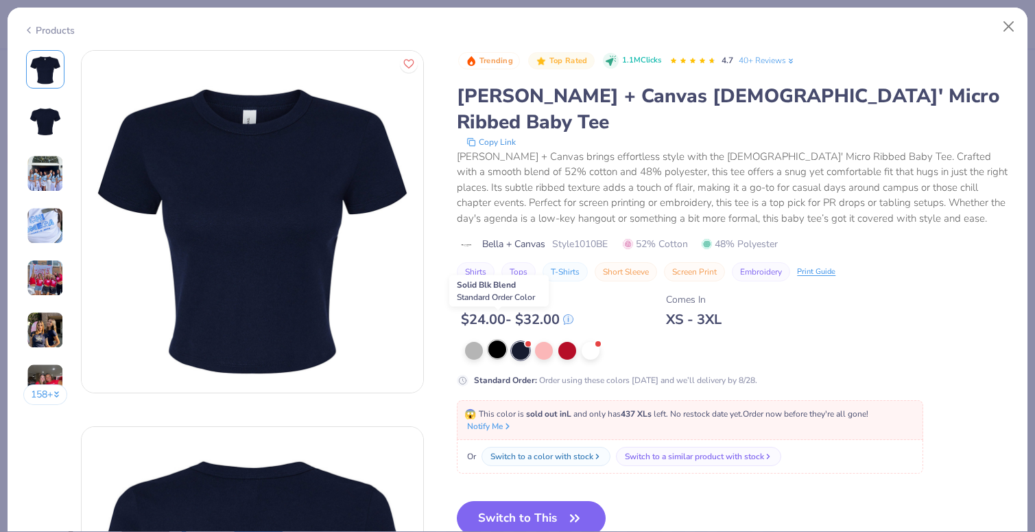
click at [494, 340] on div at bounding box center [498, 349] width 18 height 18
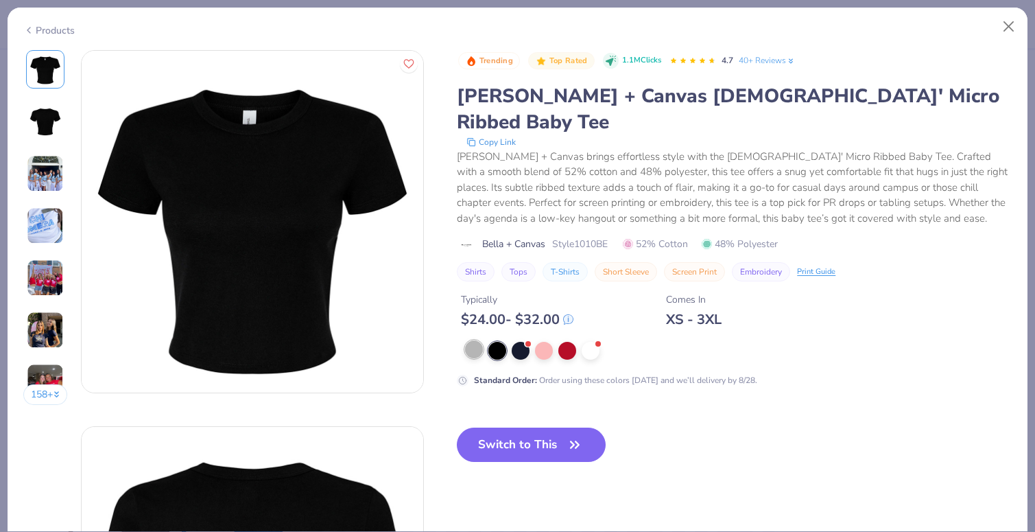
click at [481, 340] on div at bounding box center [474, 349] width 18 height 18
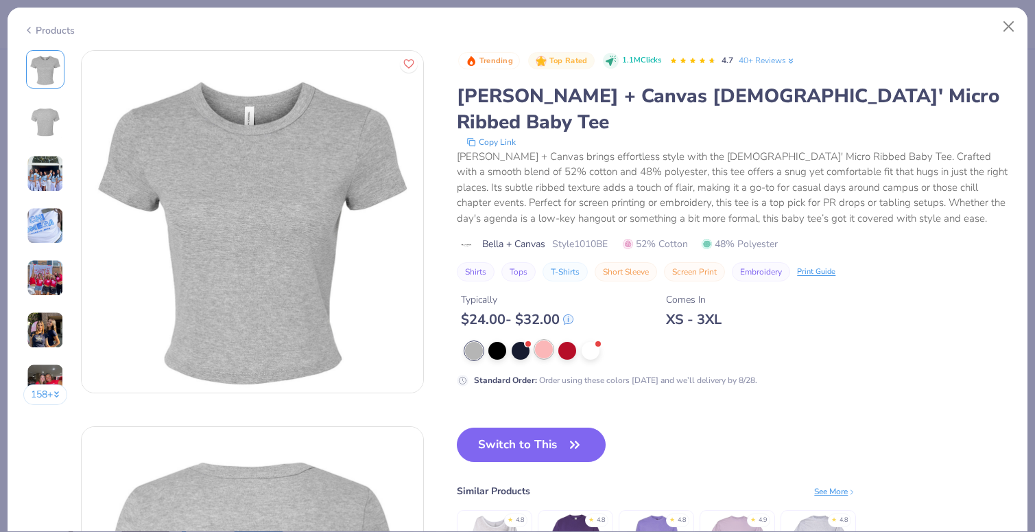
click at [544, 340] on div at bounding box center [544, 349] width 18 height 18
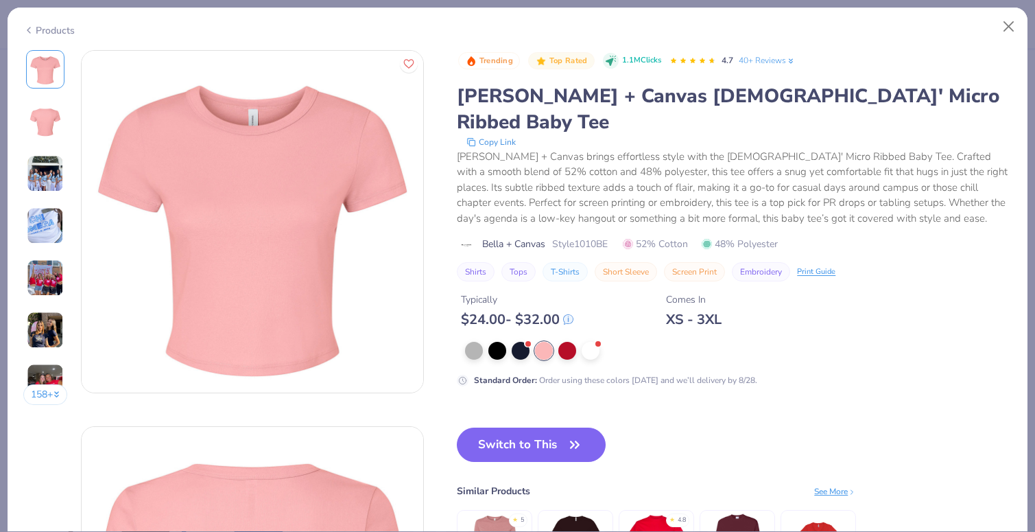
click at [51, 32] on div "Products" at bounding box center [48, 30] width 51 height 14
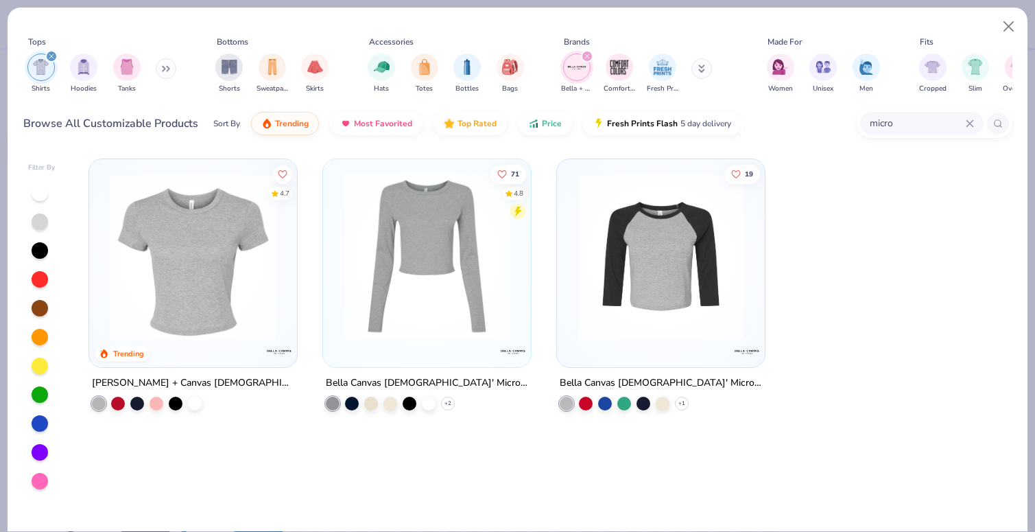
click at [969, 124] on icon at bounding box center [970, 123] width 6 height 6
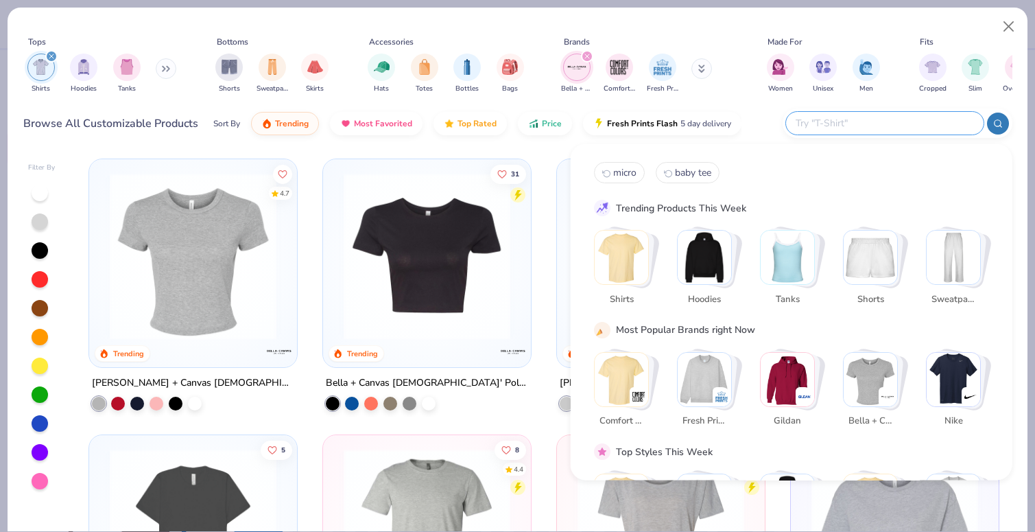
click at [515, 144] on div "Tops Shirts Hoodies Tanks Bottoms Shorts Sweatpants Skirts Accessories Hats Tot…" at bounding box center [518, 78] width 1020 height 141
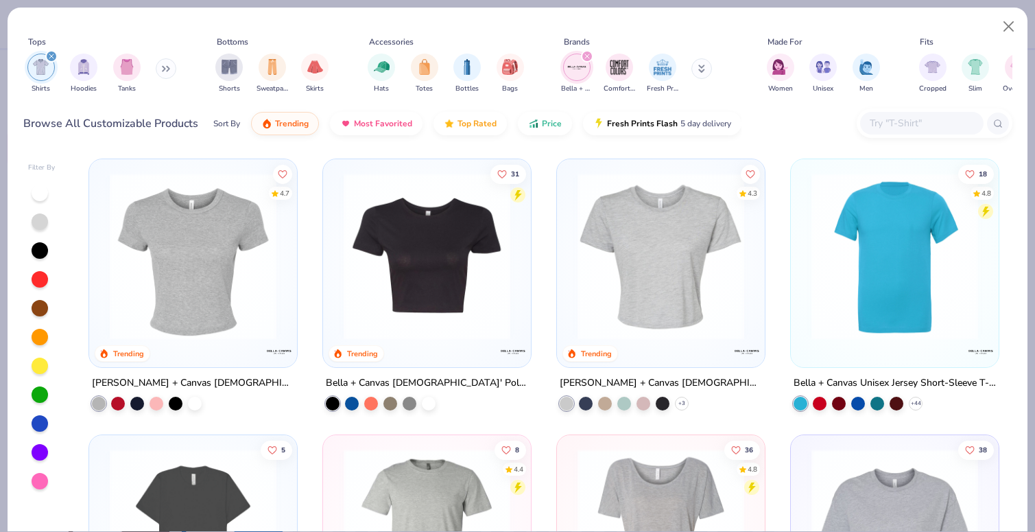
click at [882, 126] on input "text" at bounding box center [922, 123] width 106 height 16
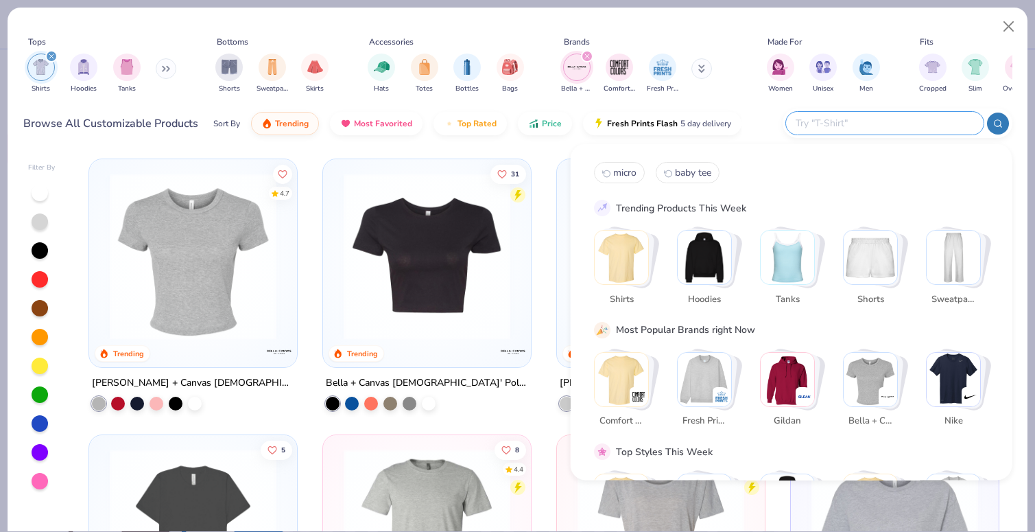
paste input "BELLA + CANVAS - Women's Micro Rib Raglan Baby Tee"
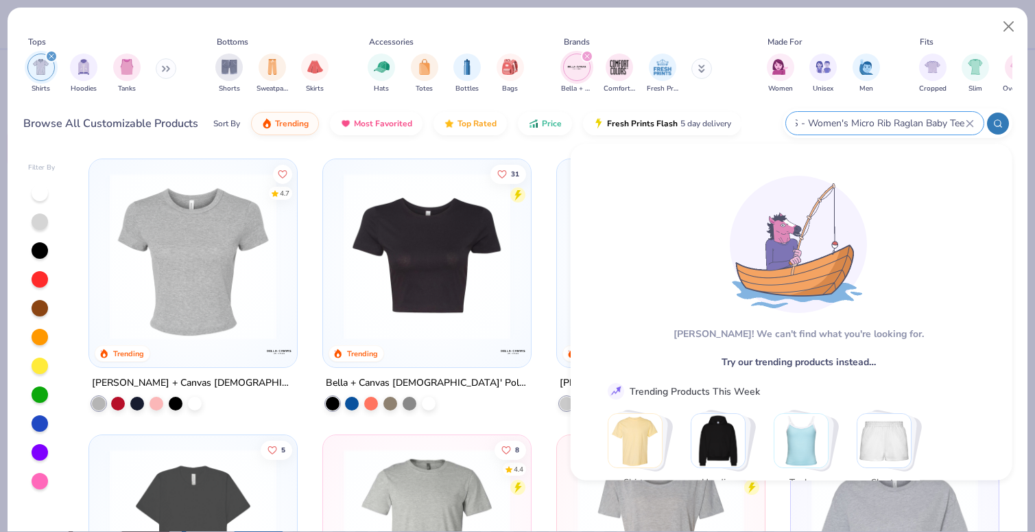
type input "BELLA + CANVAS - Women's Micro Rib Raglan Baby Tee"
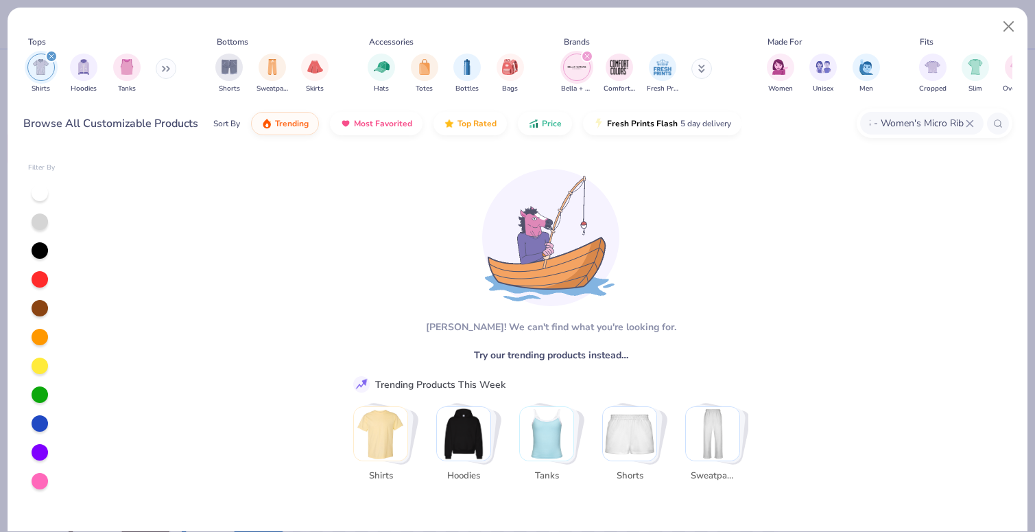
scroll to position [0, 0]
click at [588, 58] on icon "filter for Bella + Canvas" at bounding box center [587, 56] width 4 height 4
